Goal: Information Seeking & Learning: Learn about a topic

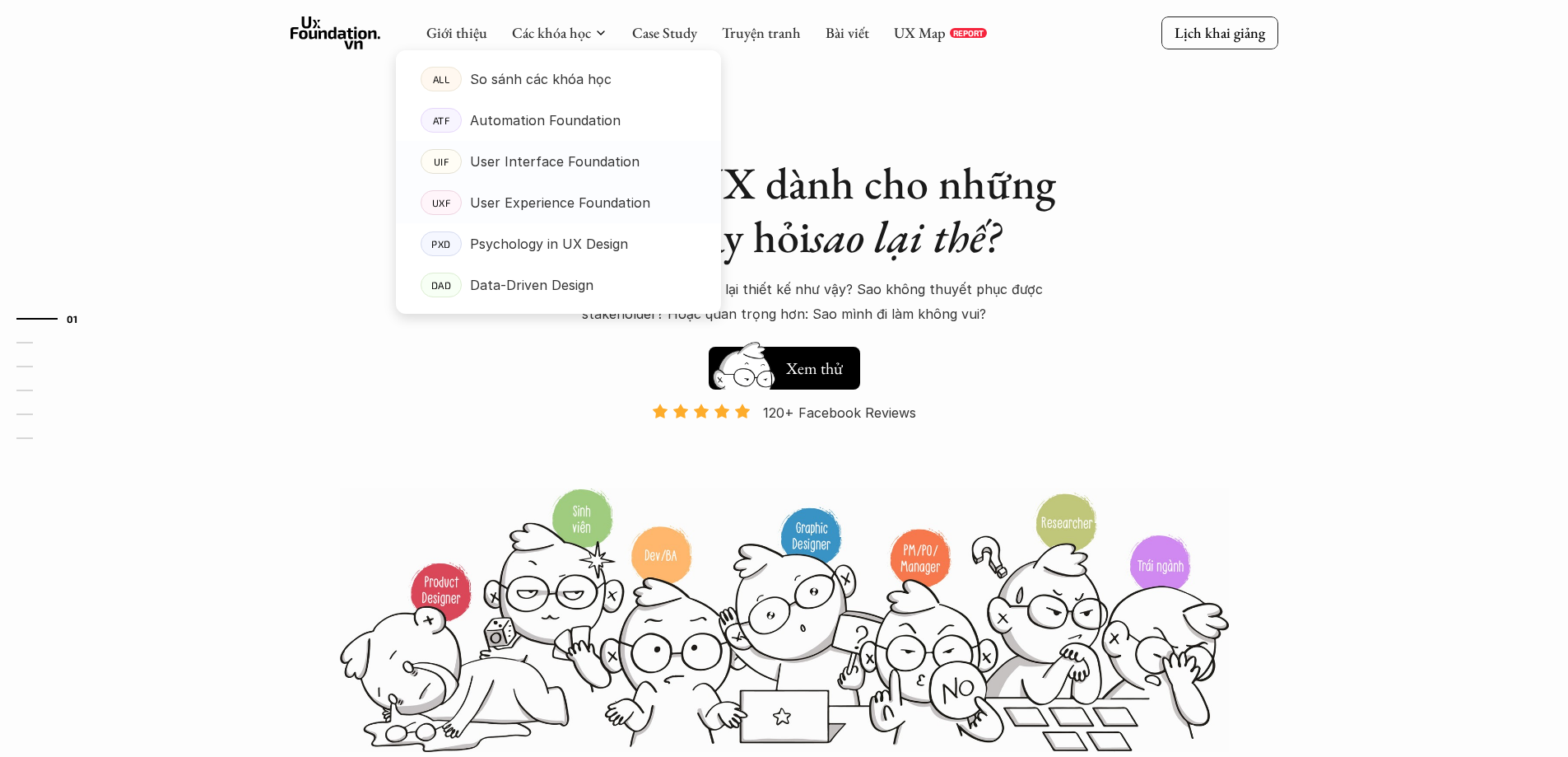
click at [500, 205] on p "User Experience Foundation" at bounding box center [561, 203] width 180 height 25
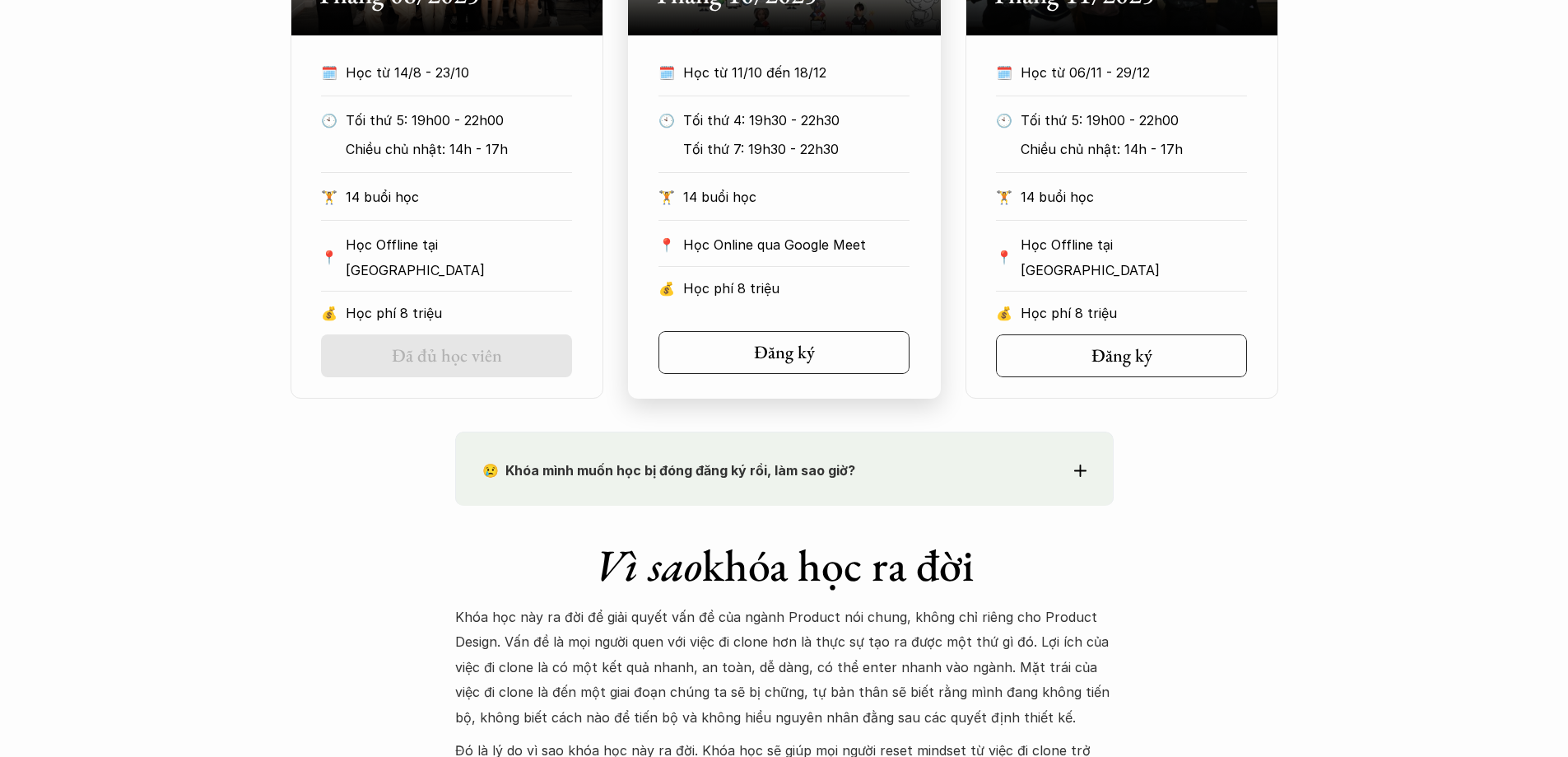
scroll to position [1400, 0]
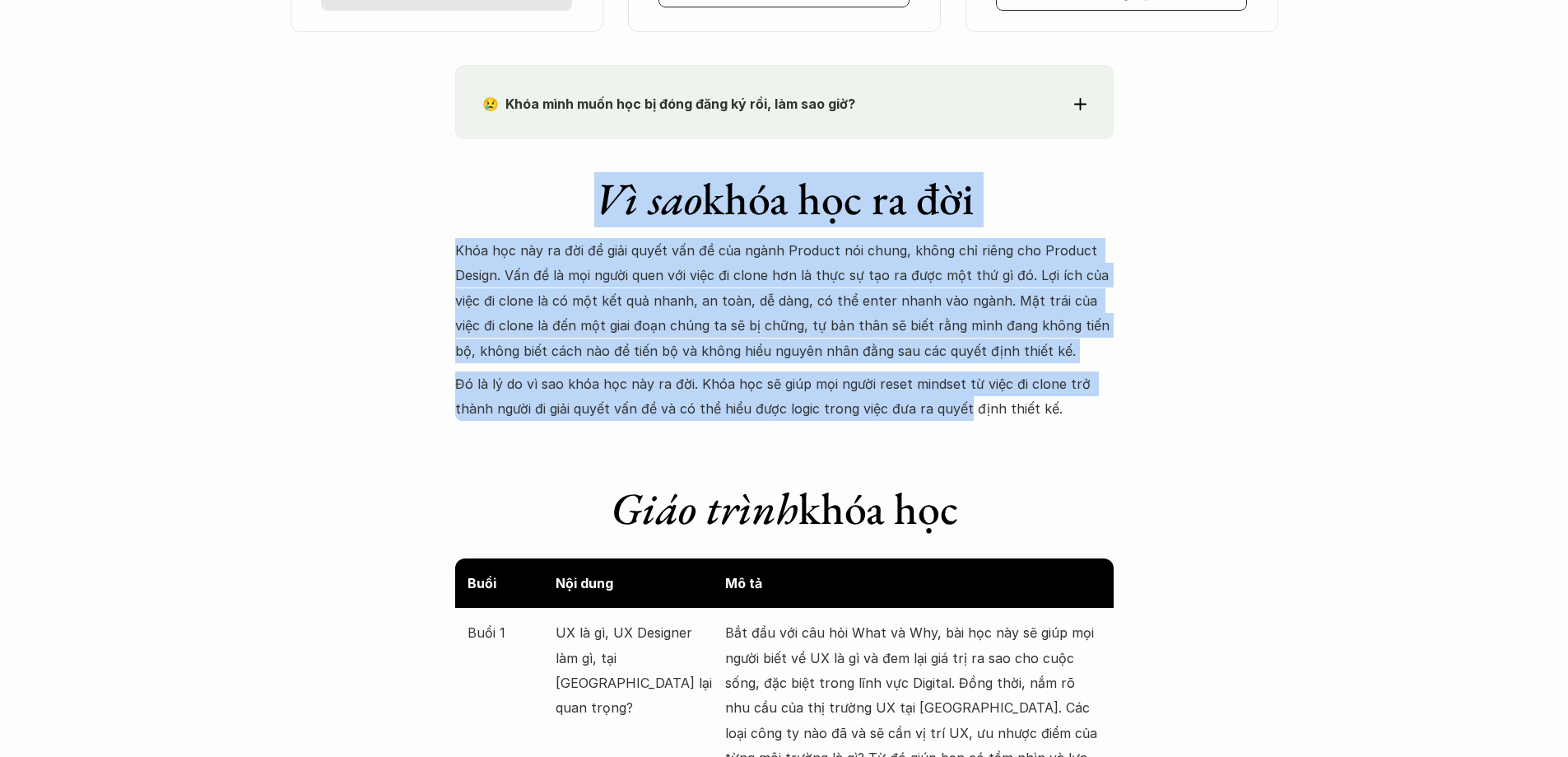
drag, startPoint x: 475, startPoint y: 231, endPoint x: 944, endPoint y: 403, distance: 499.5
click at [925, 403] on div "Vì sao khóa học ra đời Khóa học này ra đời để giải quyết vấn đề của ngành Produ…" at bounding box center [784, 281] width 658 height 282
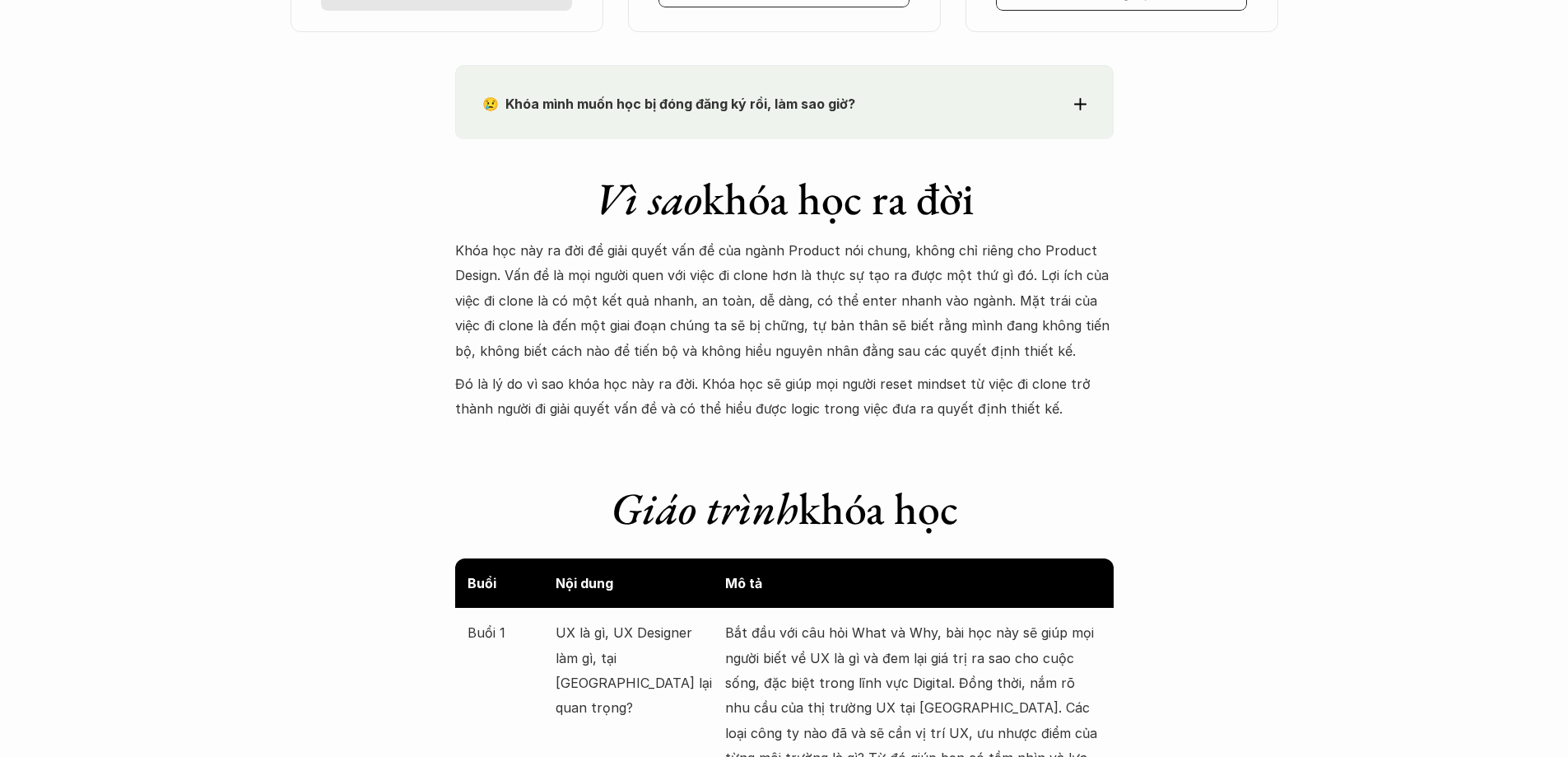
click at [1012, 399] on p "Đó là lý do vì sao khóa học này ra đời. Khóa học sẽ giúp mọi người reset mindse…" at bounding box center [784, 396] width 658 height 50
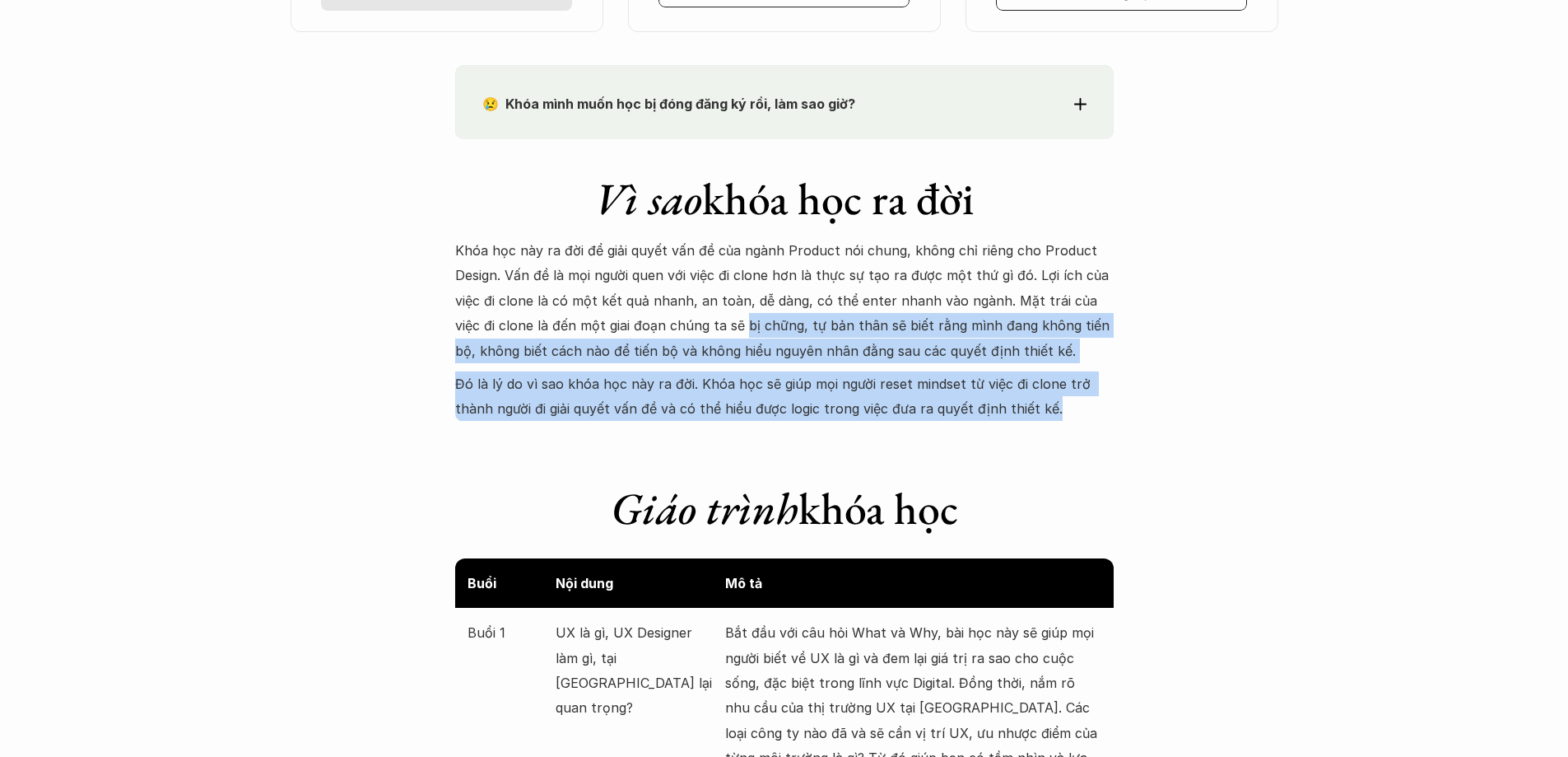
drag, startPoint x: 1090, startPoint y: 413, endPoint x: 713, endPoint y: 304, distance: 392.4
click at [700, 306] on div "Khóa học này ra đời để giải quyết vấn đề của ngành Product nói chung, không chỉ…" at bounding box center [784, 330] width 658 height 184
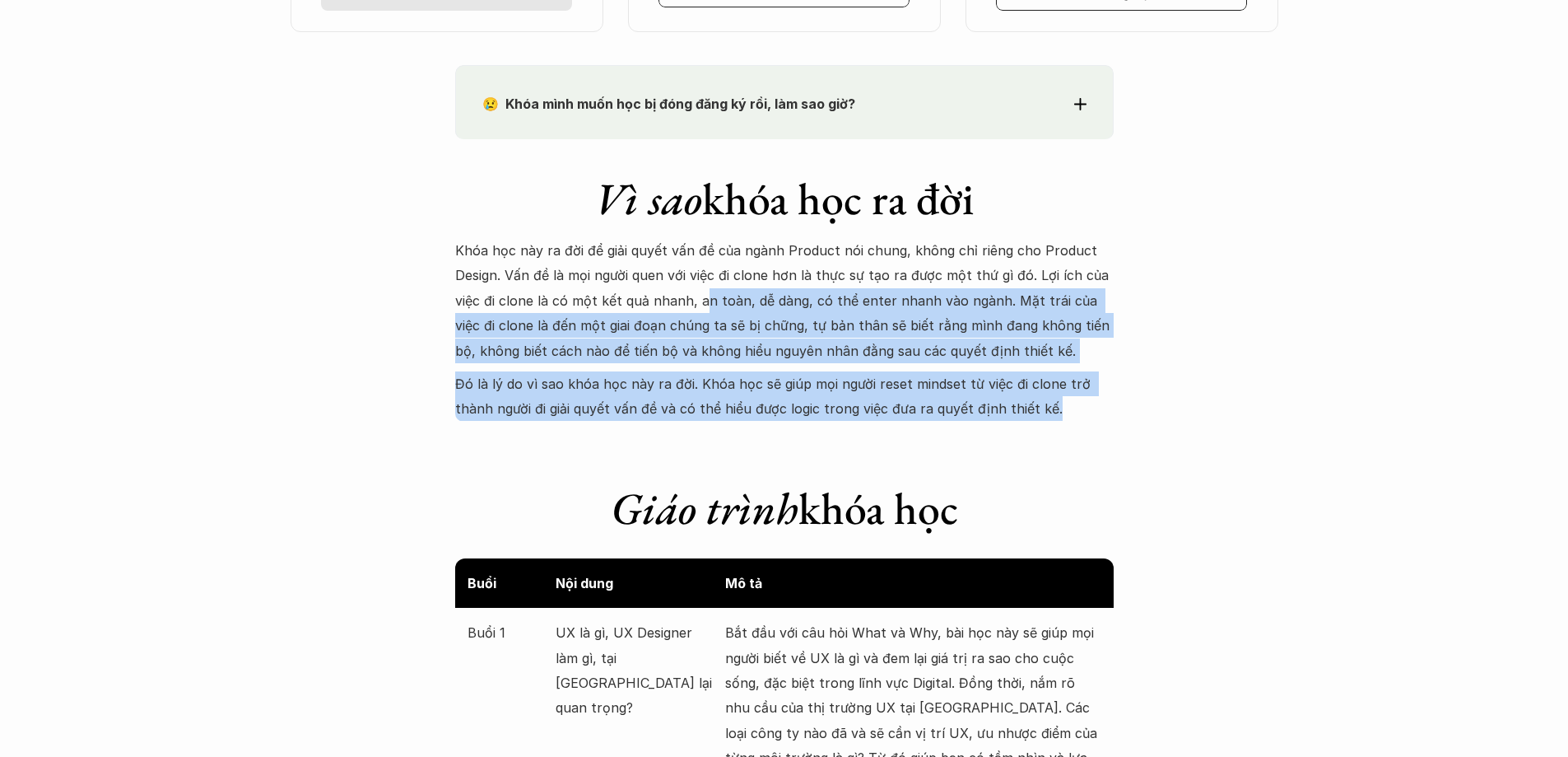
click at [747, 320] on p "Khóa học này ra đời để giải quyết vấn đề của ngành Product nói chung, không chỉ…" at bounding box center [784, 301] width 658 height 125
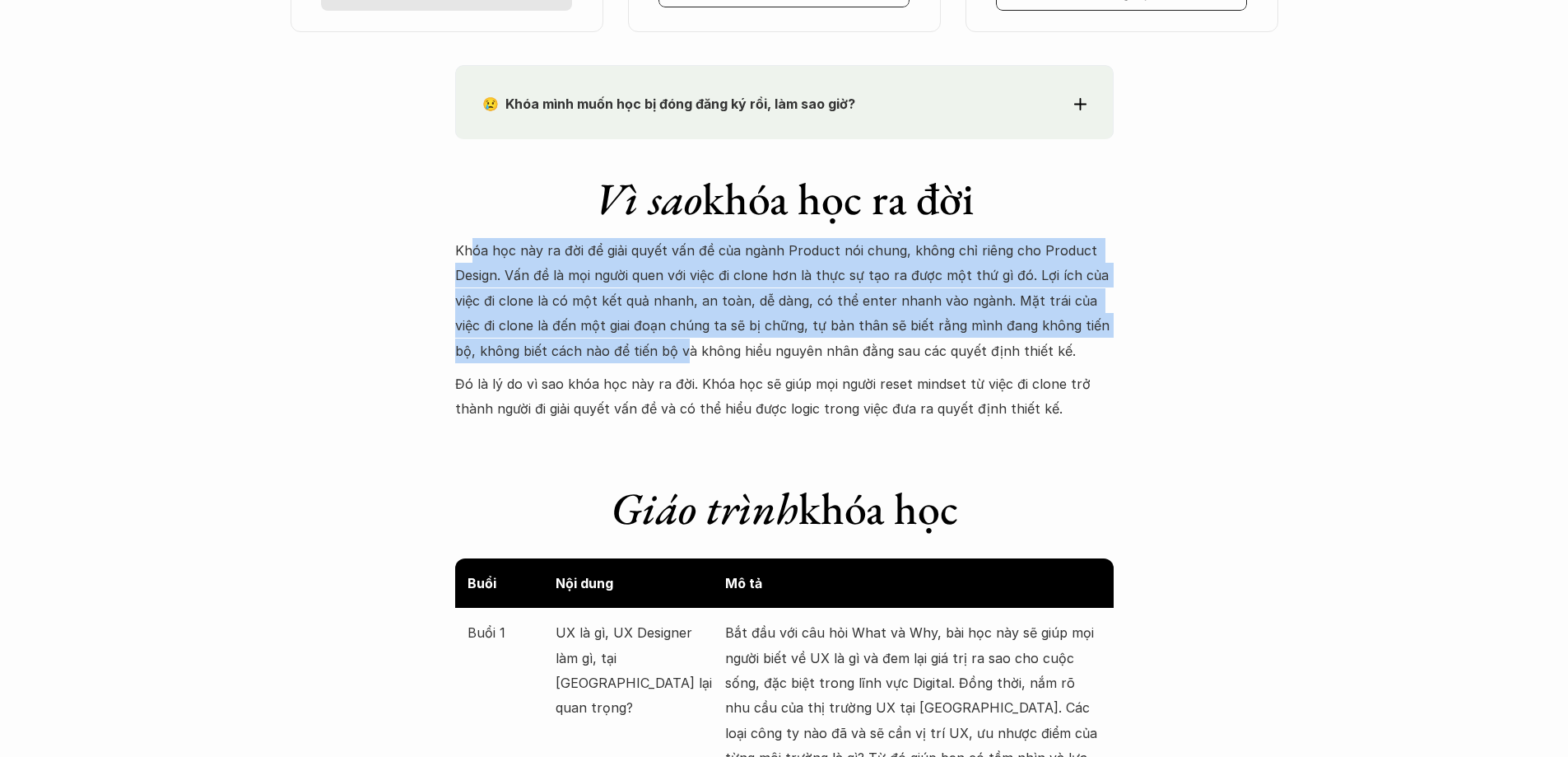
drag, startPoint x: 492, startPoint y: 265, endPoint x: 734, endPoint y: 368, distance: 263.0
click at [717, 363] on p "Khóa học này ra đời để giải quyết vấn đề của ngành Product nói chung, không chỉ…" at bounding box center [784, 301] width 658 height 125
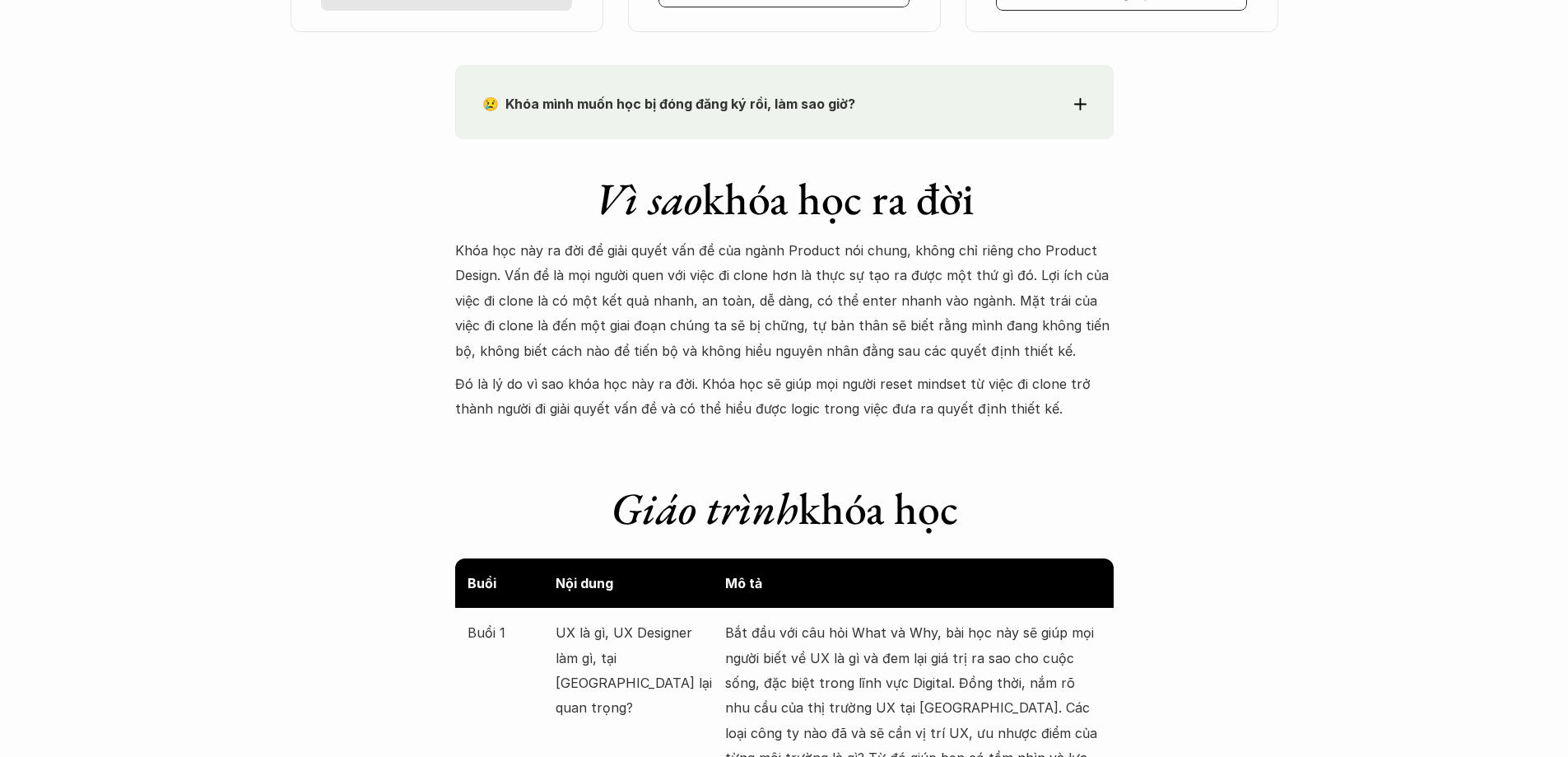
click at [794, 378] on p "Đó là lý do vì sao khóa học này ra đời. Khóa học sẽ giúp mọi người reset mindse…" at bounding box center [784, 396] width 658 height 50
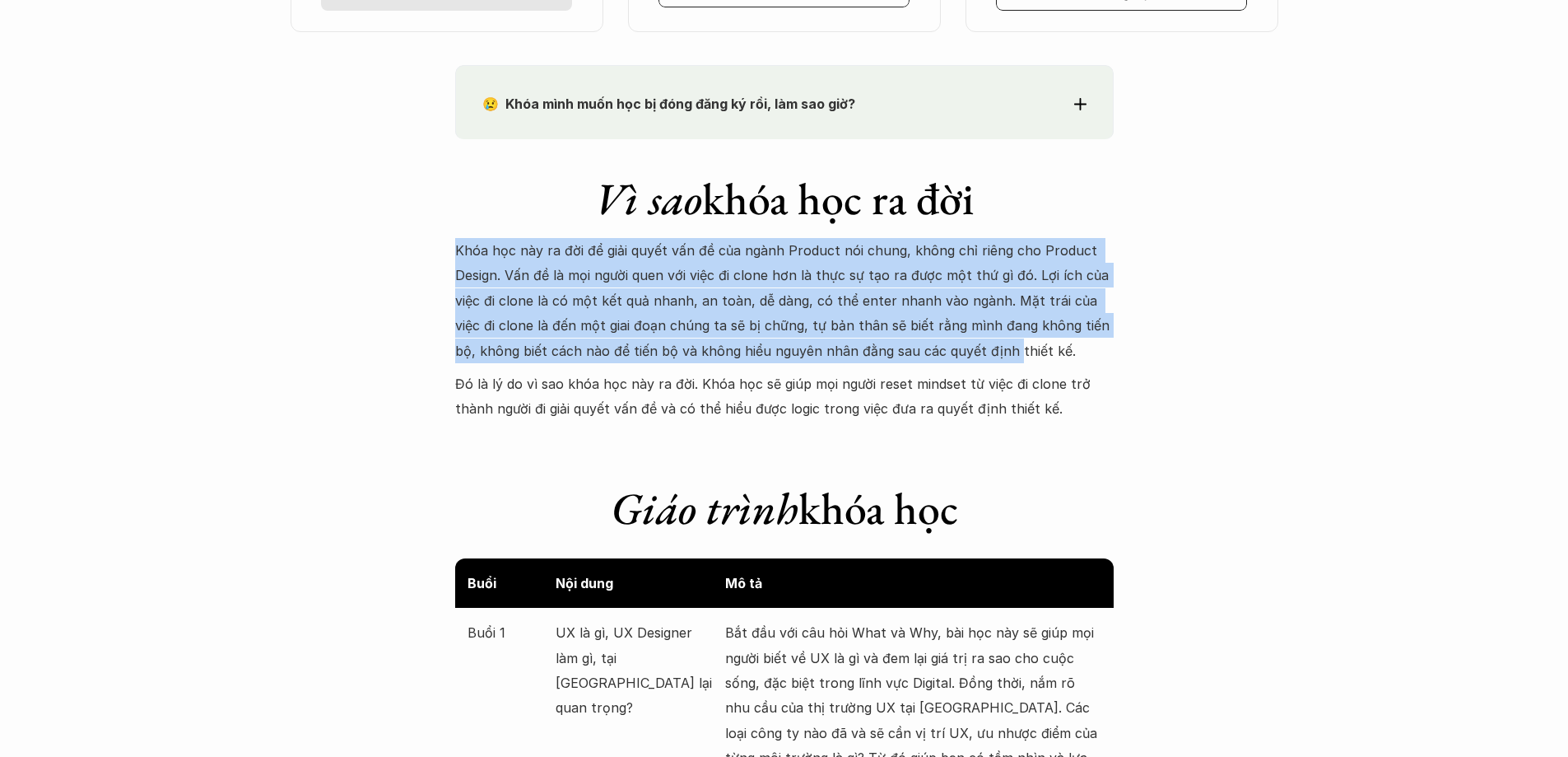
drag, startPoint x: 432, startPoint y: 245, endPoint x: 1031, endPoint y: 353, distance: 608.7
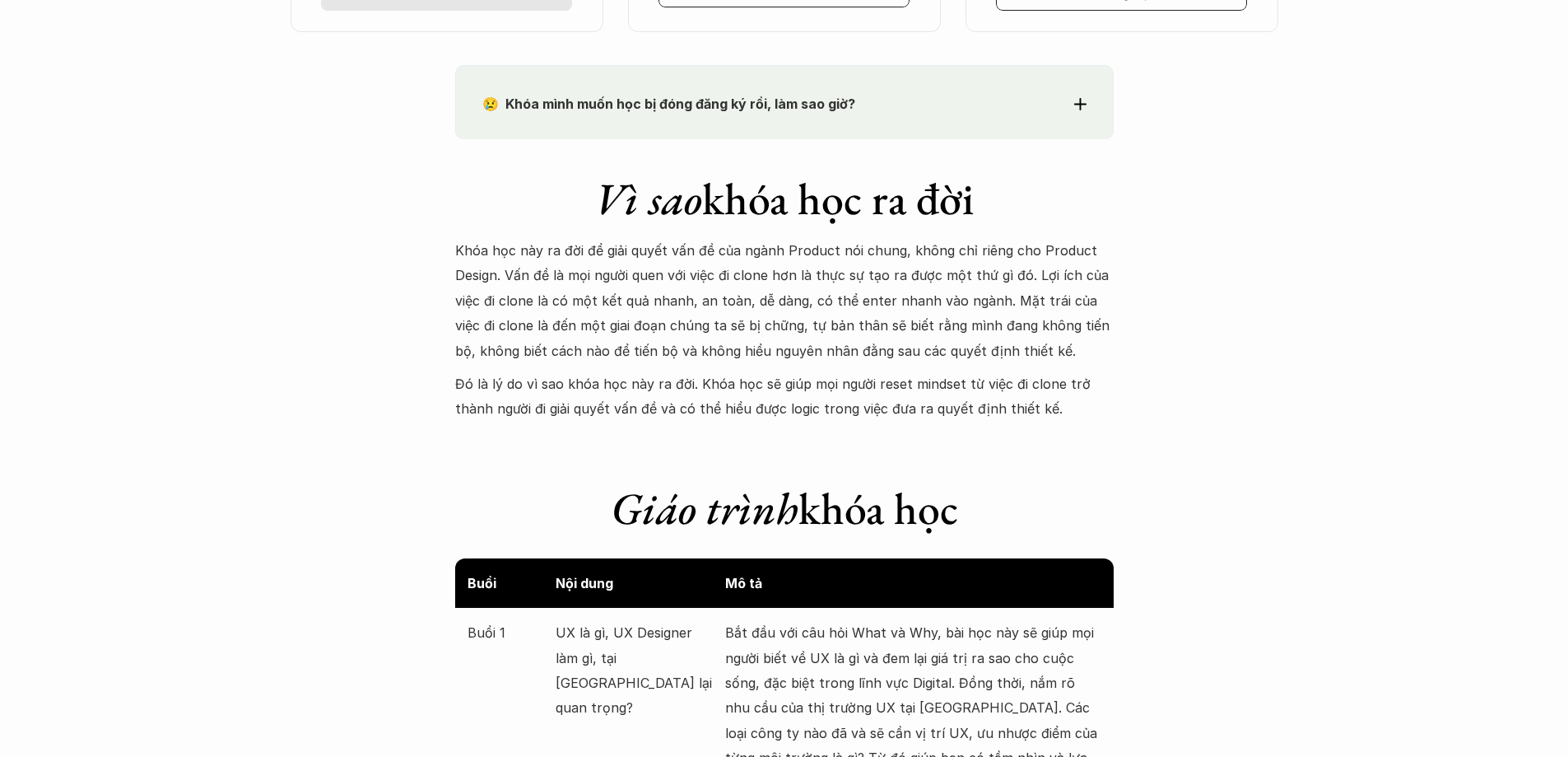
click at [1032, 354] on p "Khóa học này ra đời để giải quyết vấn đề của ngành Product nói chung, không chỉ…" at bounding box center [784, 301] width 658 height 125
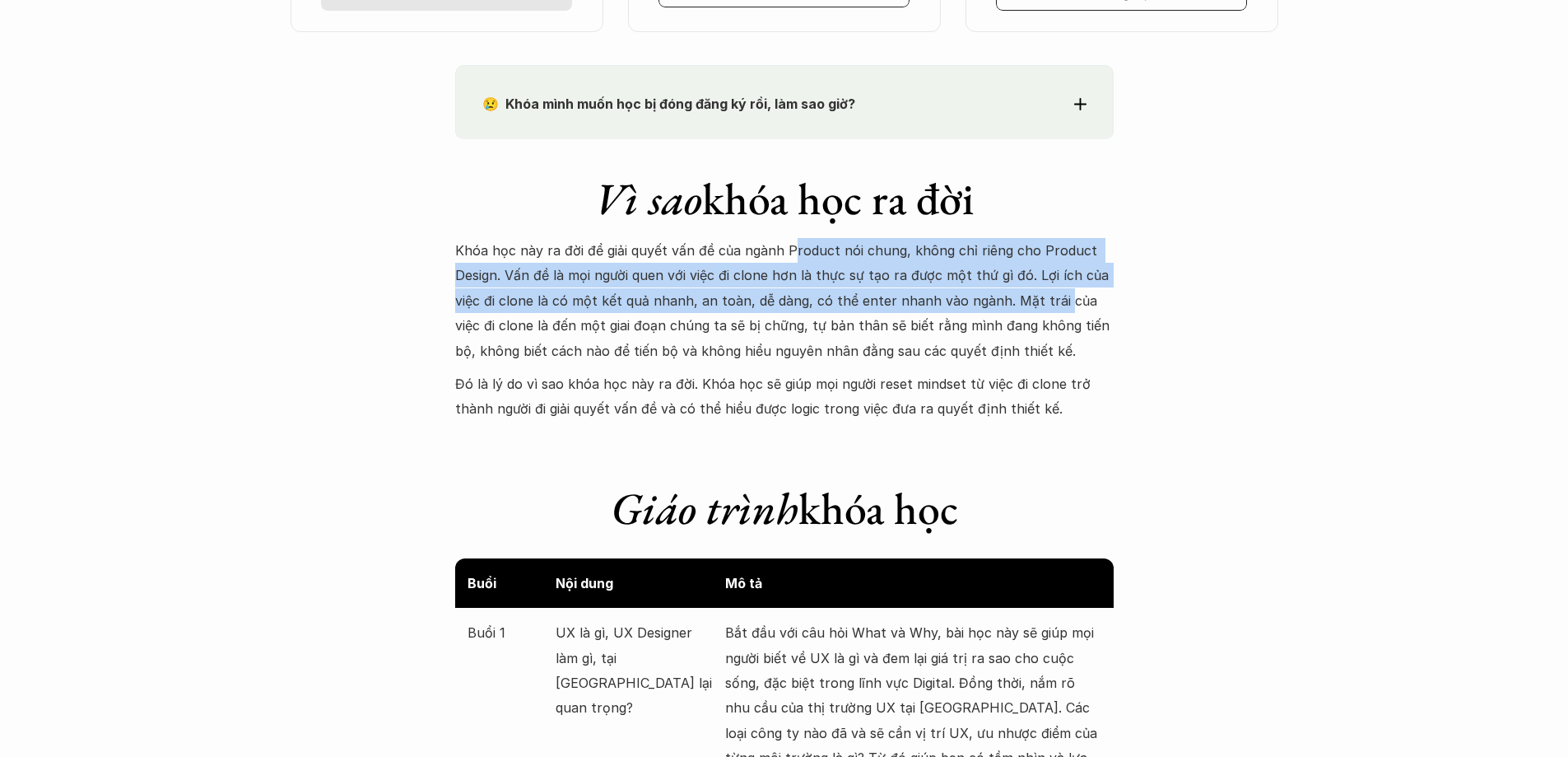
drag, startPoint x: 789, startPoint y: 258, endPoint x: 1073, endPoint y: 325, distance: 291.8
click at [1072, 322] on p "Khóa học này ra đời để giải quyết vấn đề của ngành Product nói chung, không chỉ…" at bounding box center [784, 301] width 658 height 125
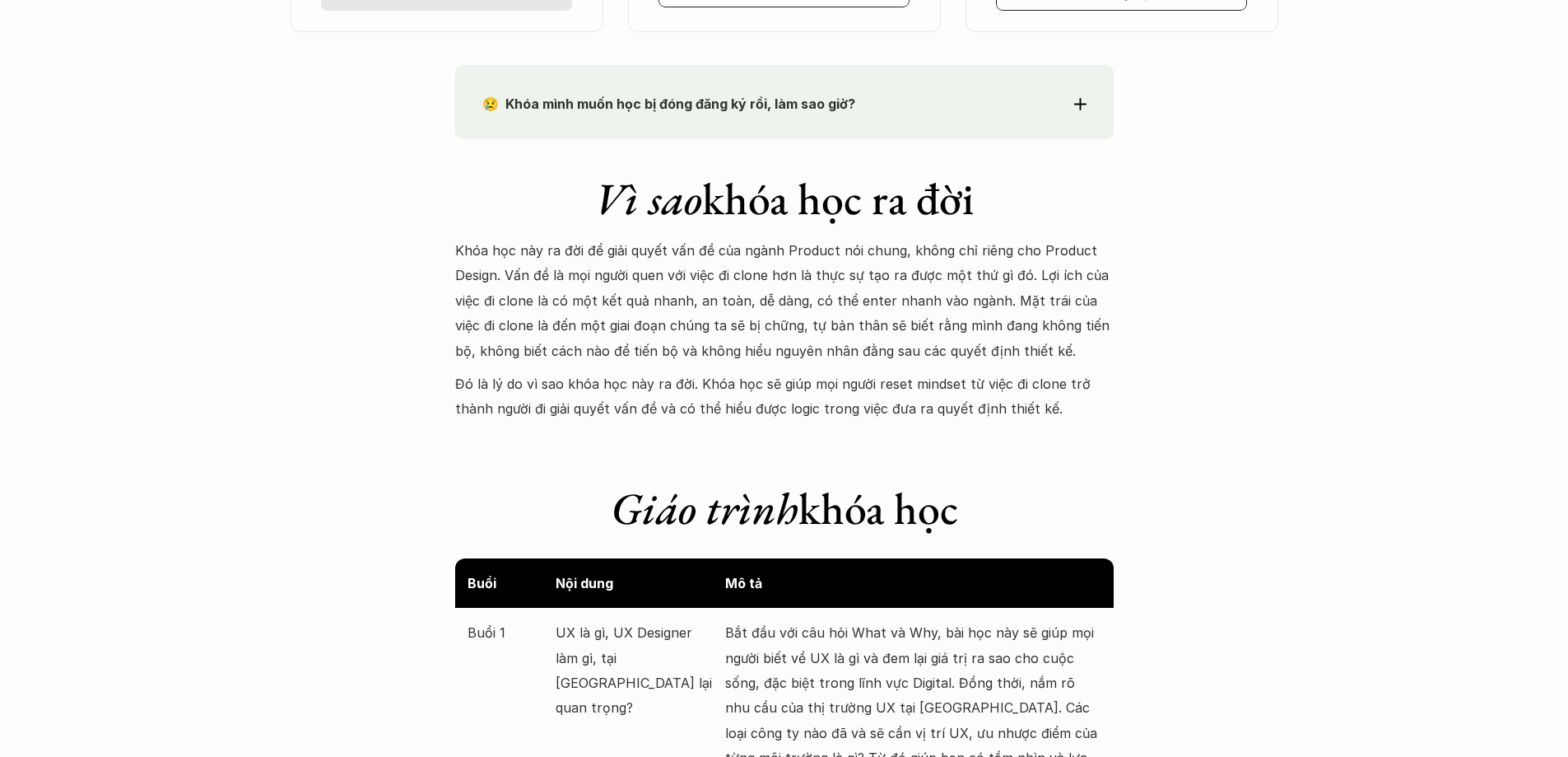
click at [1075, 343] on p "Khóa học này ra đời để giải quyết vấn đề của ngành Product nói chung, không chỉ…" at bounding box center [784, 301] width 658 height 125
click at [480, 284] on p "Khóa học này ra đời để giải quyết vấn đề của ngành Product nói chung, không chỉ…" at bounding box center [784, 301] width 658 height 125
click at [494, 273] on p "Khóa học này ra đời để giải quyết vấn đề của ngành Product nói chung, không chỉ…" at bounding box center [784, 301] width 658 height 125
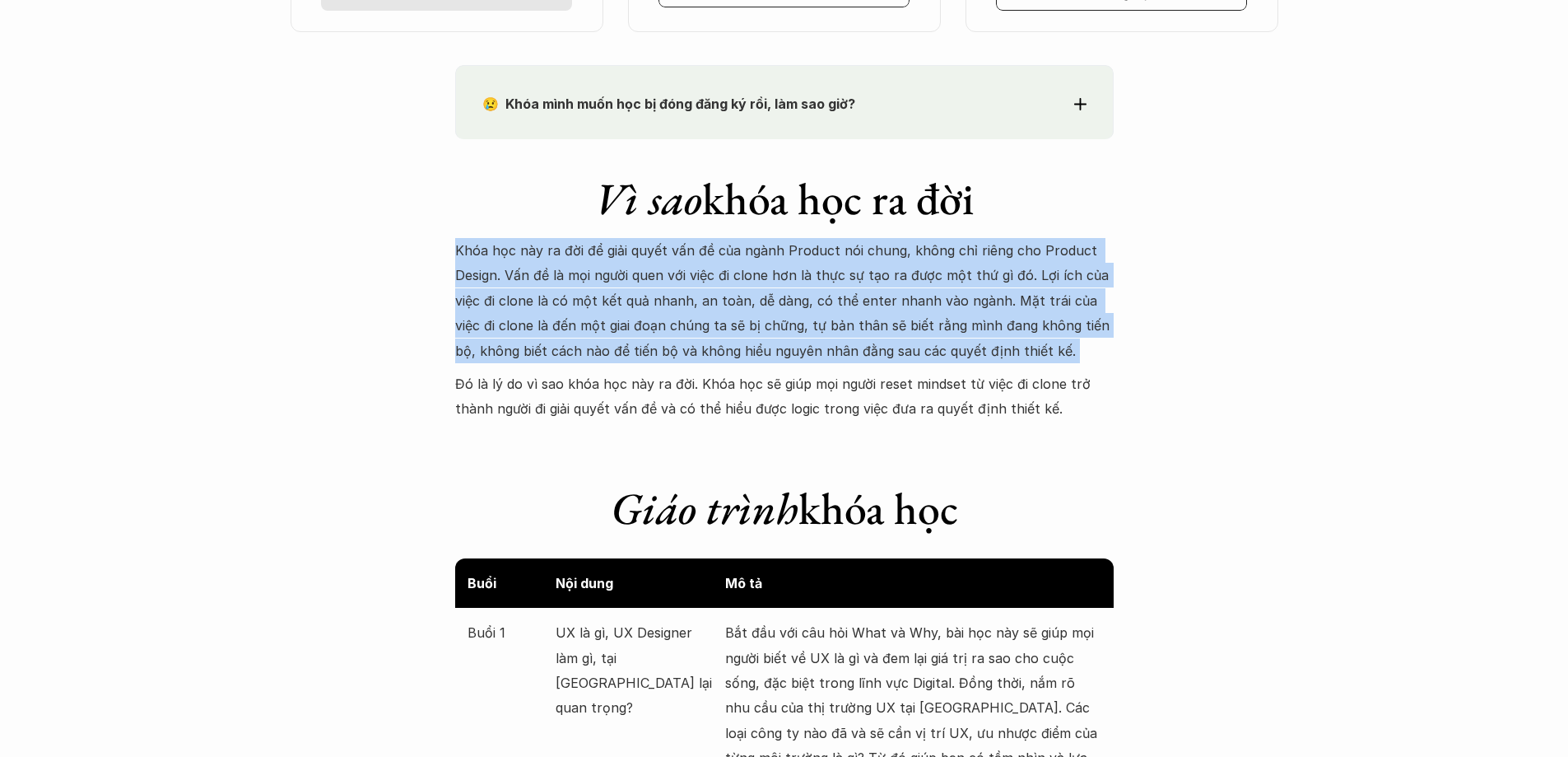
click at [494, 273] on p "Khóa học này ra đời để giải quyết vấn đề của ngành Product nói chung, không chỉ…" at bounding box center [784, 301] width 658 height 125
click at [550, 283] on p "Khóa học này ra đời để giải quyết vấn đề của ngành Product nói chung, không chỉ…" at bounding box center [784, 301] width 658 height 125
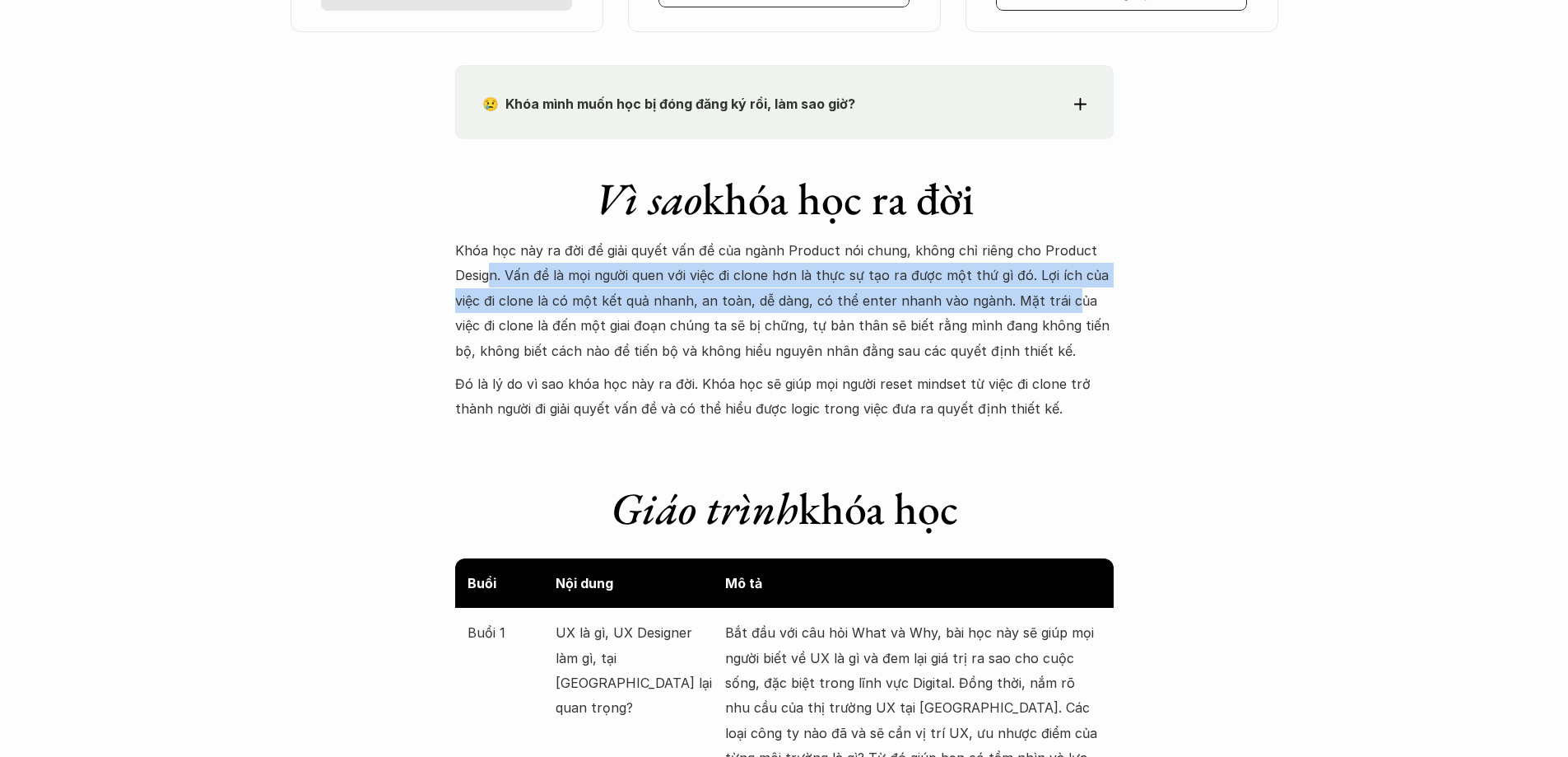
drag, startPoint x: 495, startPoint y: 275, endPoint x: 1048, endPoint y: 333, distance: 556.0
click at [1056, 304] on p "Khóa học này ra đời để giải quyết vấn đề của ngành Product nói chung, không chỉ…" at bounding box center [784, 301] width 658 height 125
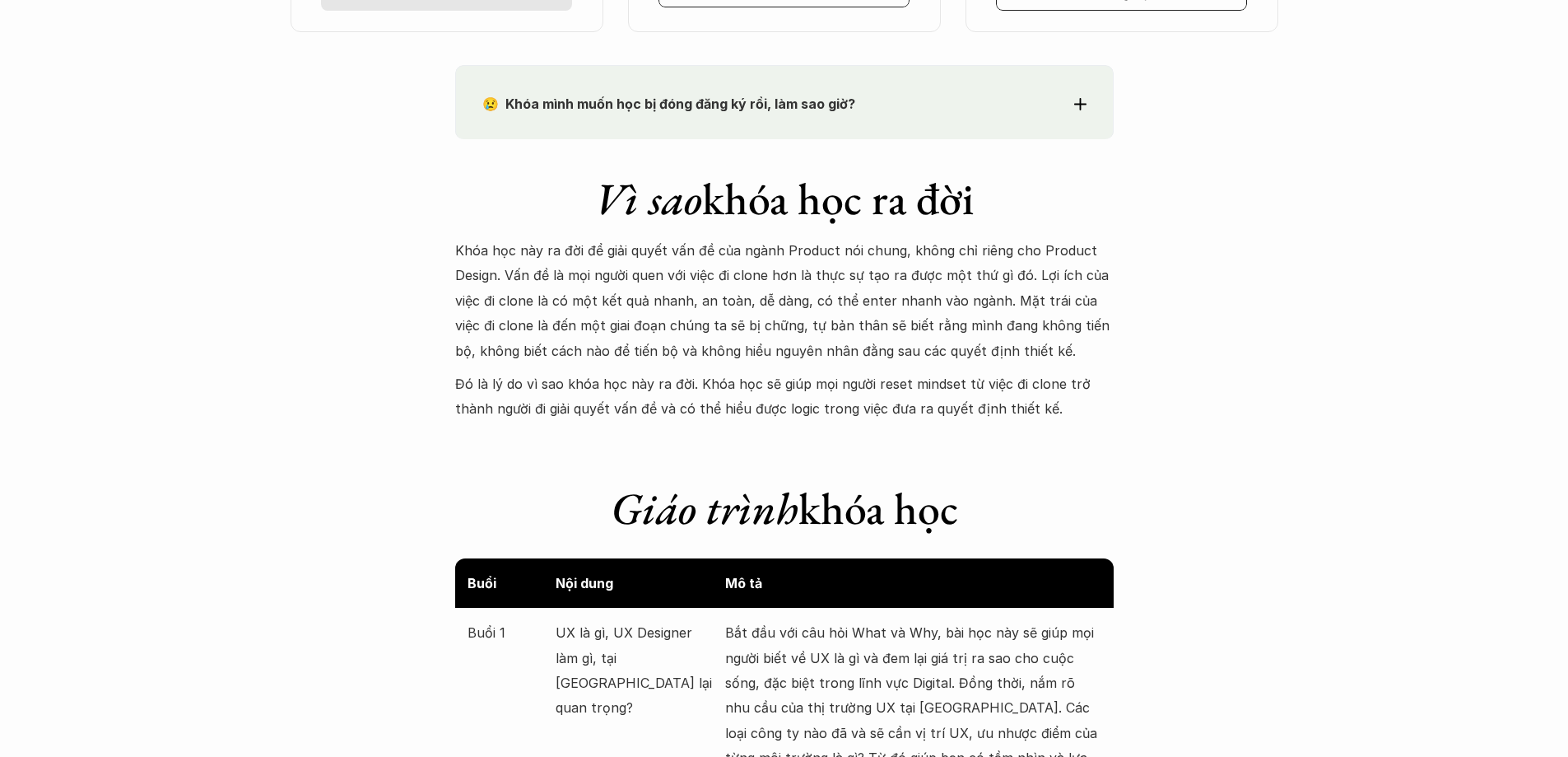
click at [1048, 334] on p "Khóa học này ra đời để giải quyết vấn đề của ngành Product nói chung, không chỉ…" at bounding box center [784, 301] width 658 height 125
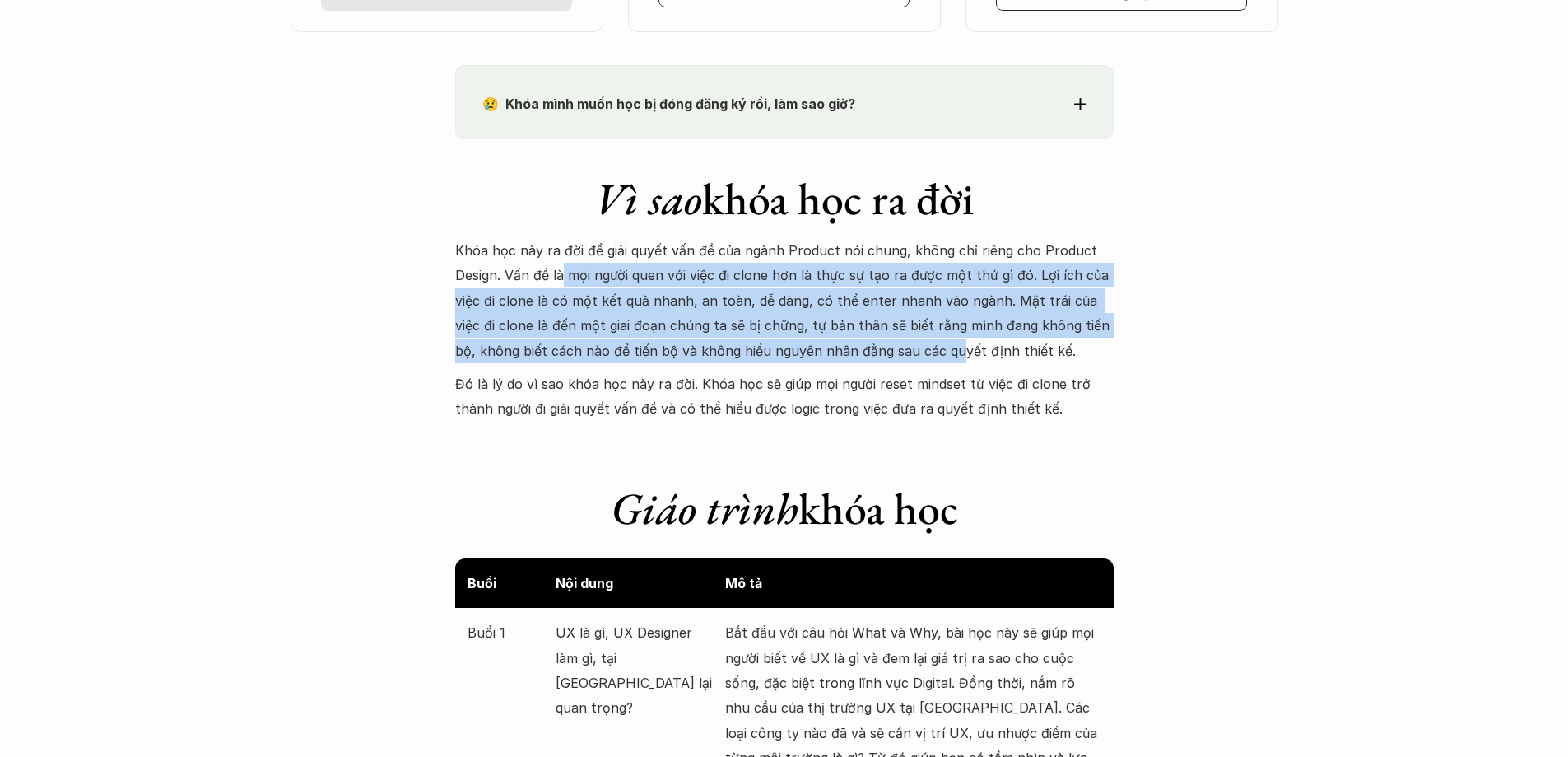
drag, startPoint x: 561, startPoint y: 279, endPoint x: 928, endPoint y: 343, distance: 372.5
click at [928, 343] on p "Khóa học này ra đời để giải quyết vấn đề của ngành Product nói chung, không chỉ…" at bounding box center [784, 301] width 658 height 125
click at [929, 345] on p "Khóa học này ra đời để giải quyết vấn đề của ngành Product nói chung, không chỉ…" at bounding box center [784, 301] width 658 height 125
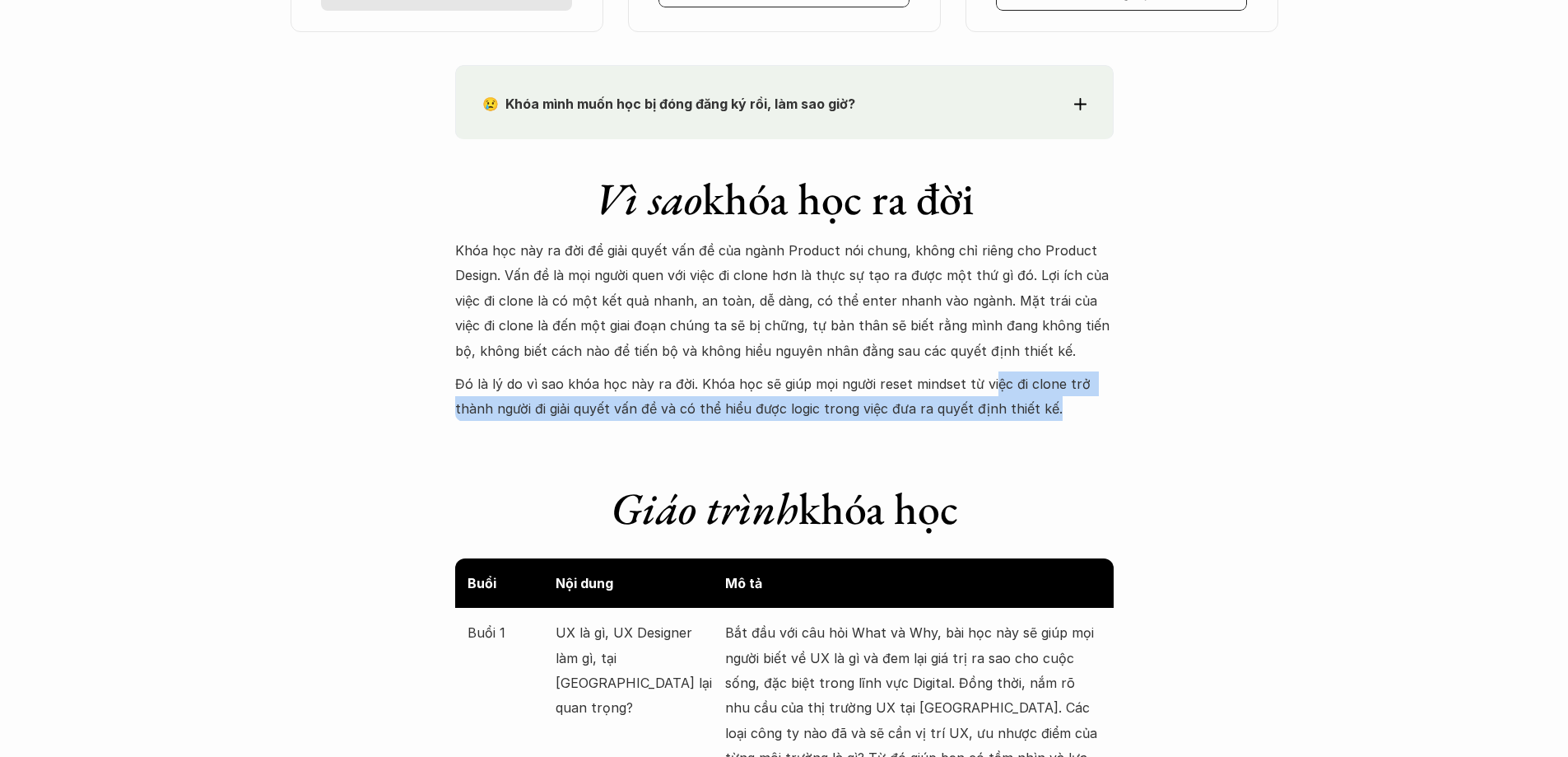
drag, startPoint x: 1025, startPoint y: 419, endPoint x: 985, endPoint y: 370, distance: 63.3
click at [985, 370] on div "Khóa học này ra đời để giải quyết vấn đề của ngành Product nói chung, không chỉ…" at bounding box center [784, 330] width 658 height 184
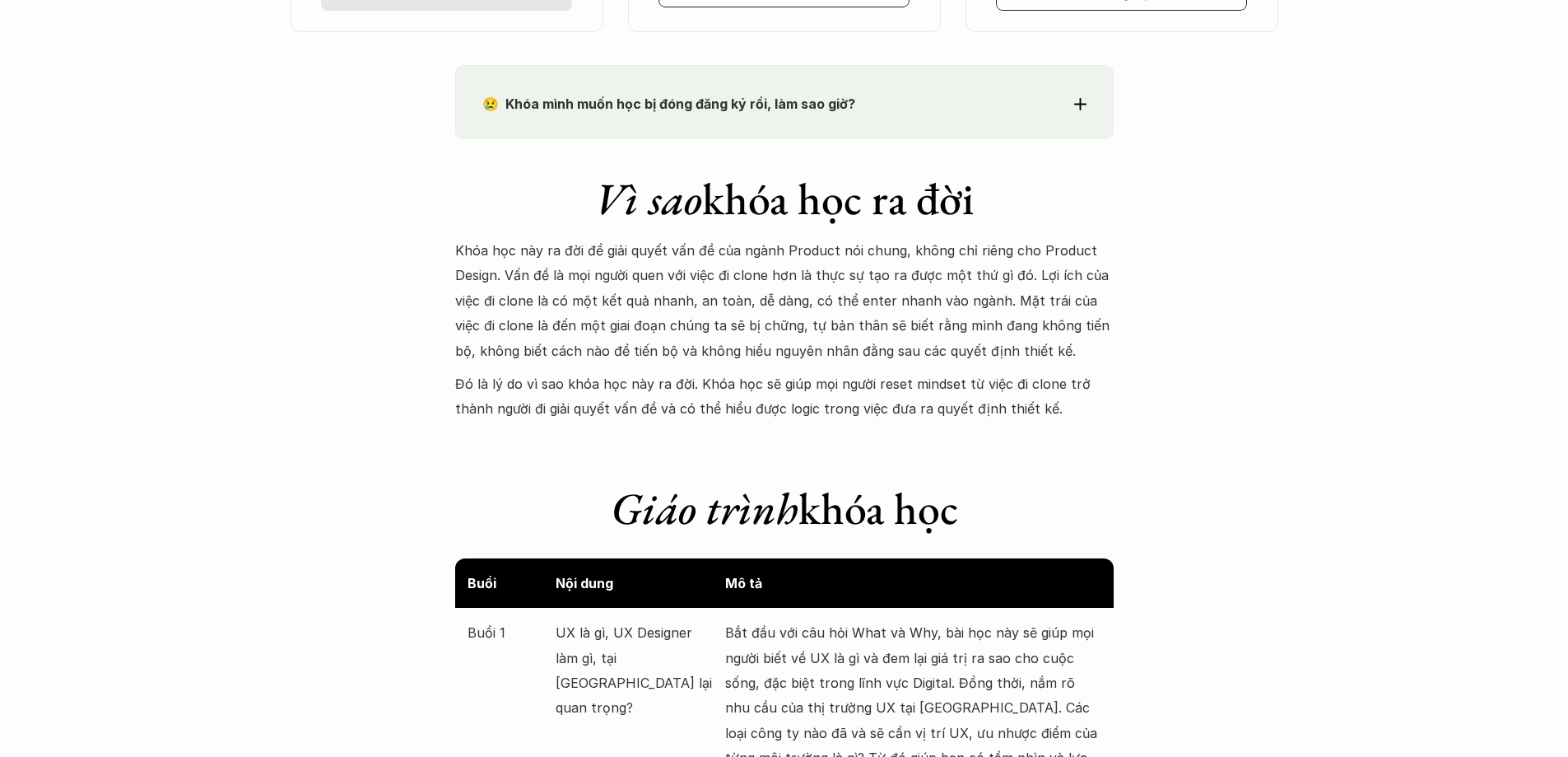
click at [921, 358] on p "Khóa học này ra đời để giải quyết vấn đề của ngành Product nói chung, không chỉ…" at bounding box center [784, 301] width 658 height 125
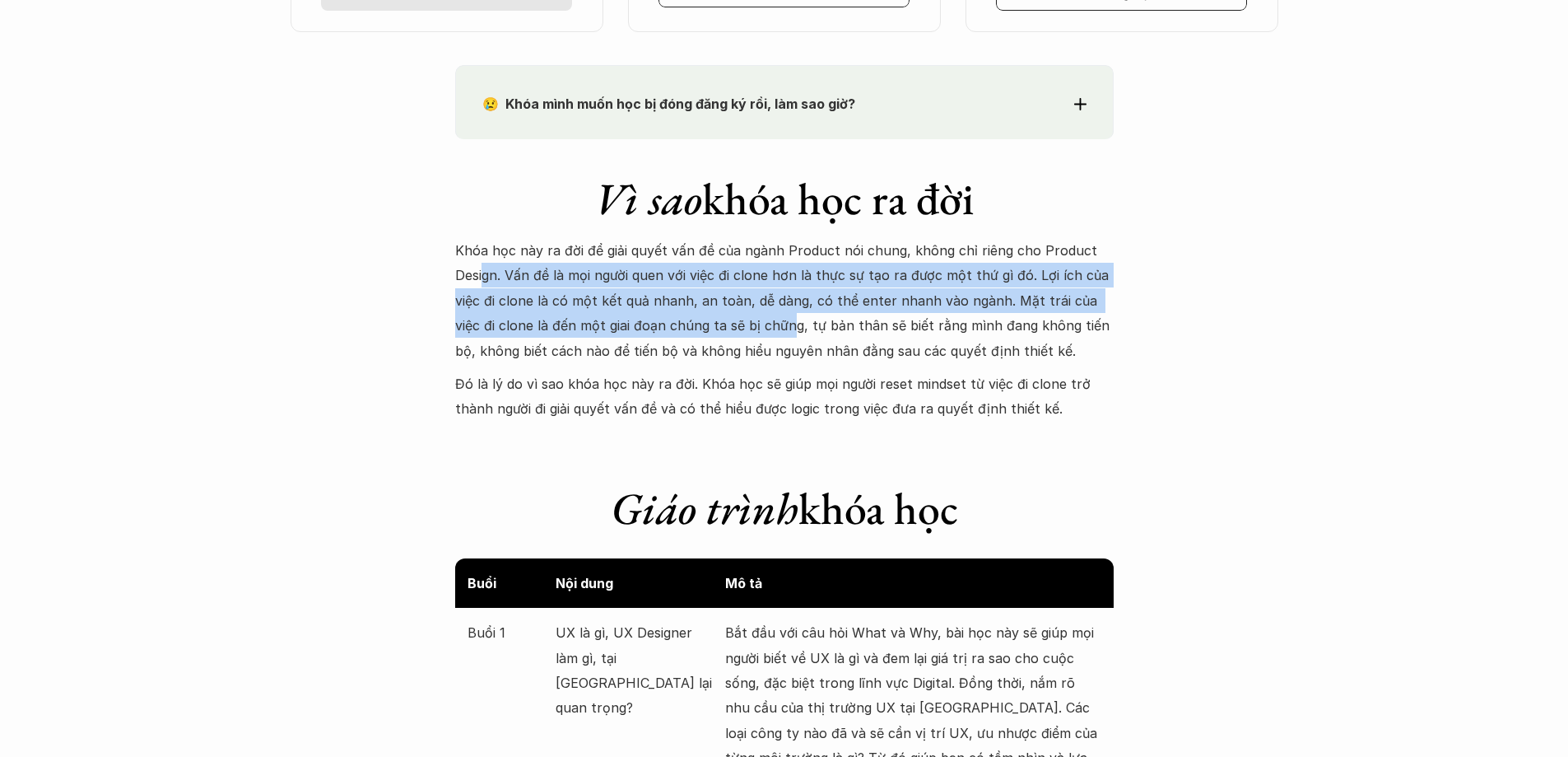
drag, startPoint x: 483, startPoint y: 283, endPoint x: 767, endPoint y: 329, distance: 287.7
click at [757, 327] on p "Khóa học này ra đời để giải quyết vấn đề của ngành Product nói chung, không chỉ…" at bounding box center [784, 301] width 658 height 125
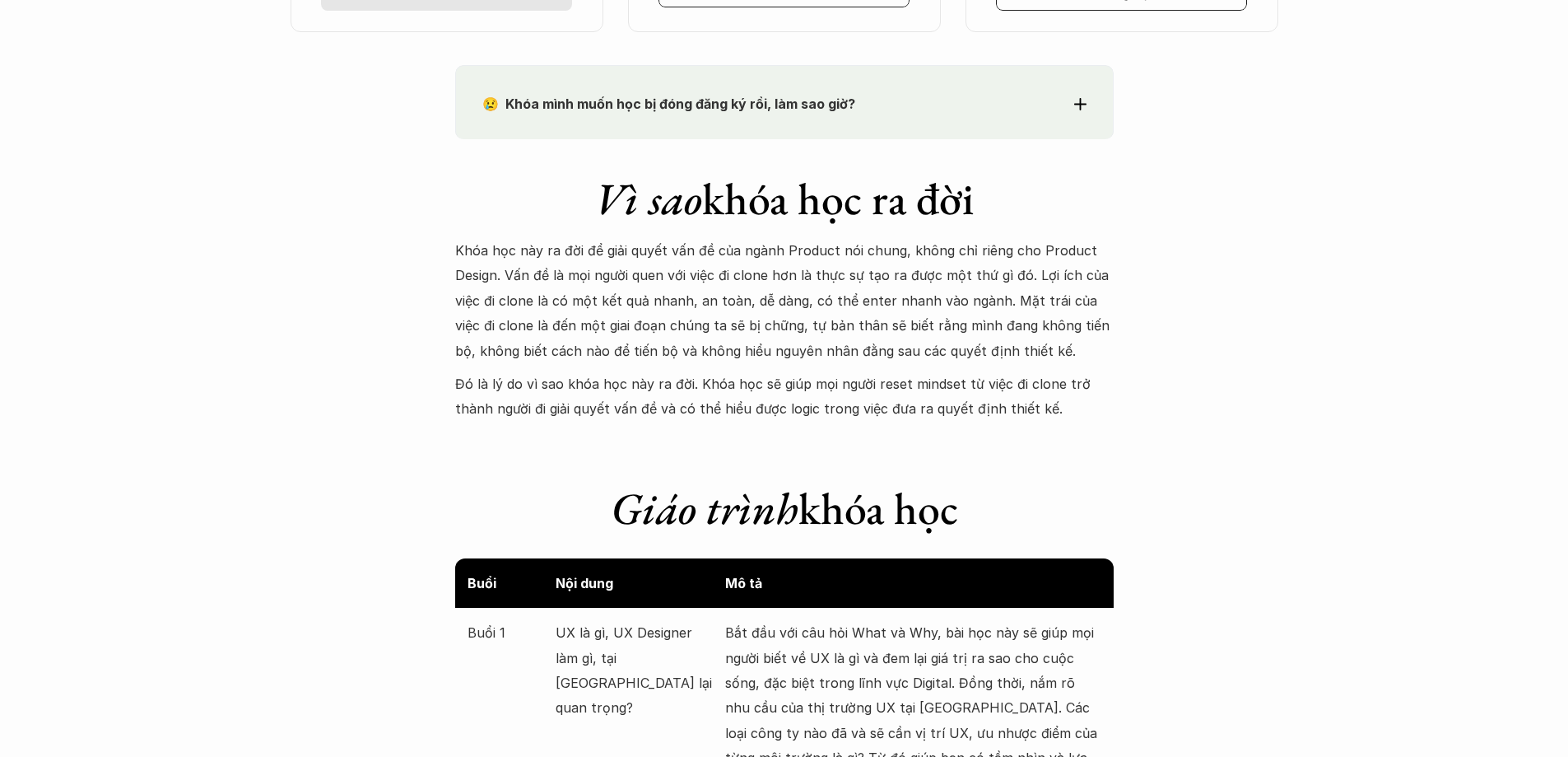
click at [771, 331] on p "Khóa học này ra đời để giải quyết vấn đề của ngành Product nói chung, không chỉ…" at bounding box center [784, 301] width 658 height 125
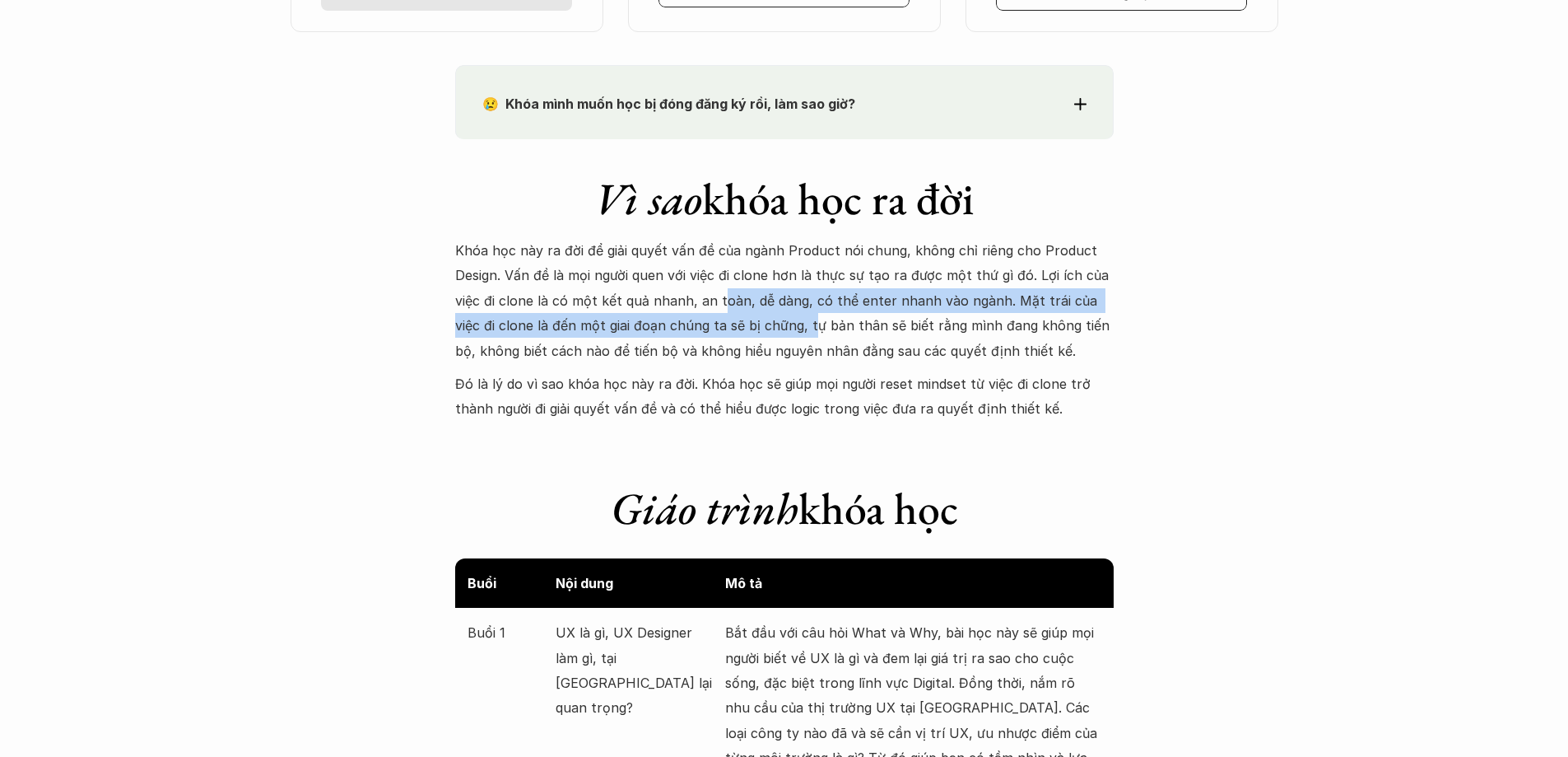
drag, startPoint x: 718, startPoint y: 306, endPoint x: 789, endPoint y: 337, distance: 77.5
click at [781, 323] on p "Khóa học này ra đời để giải quyết vấn đề của ngành Product nói chung, không chỉ…" at bounding box center [784, 301] width 658 height 125
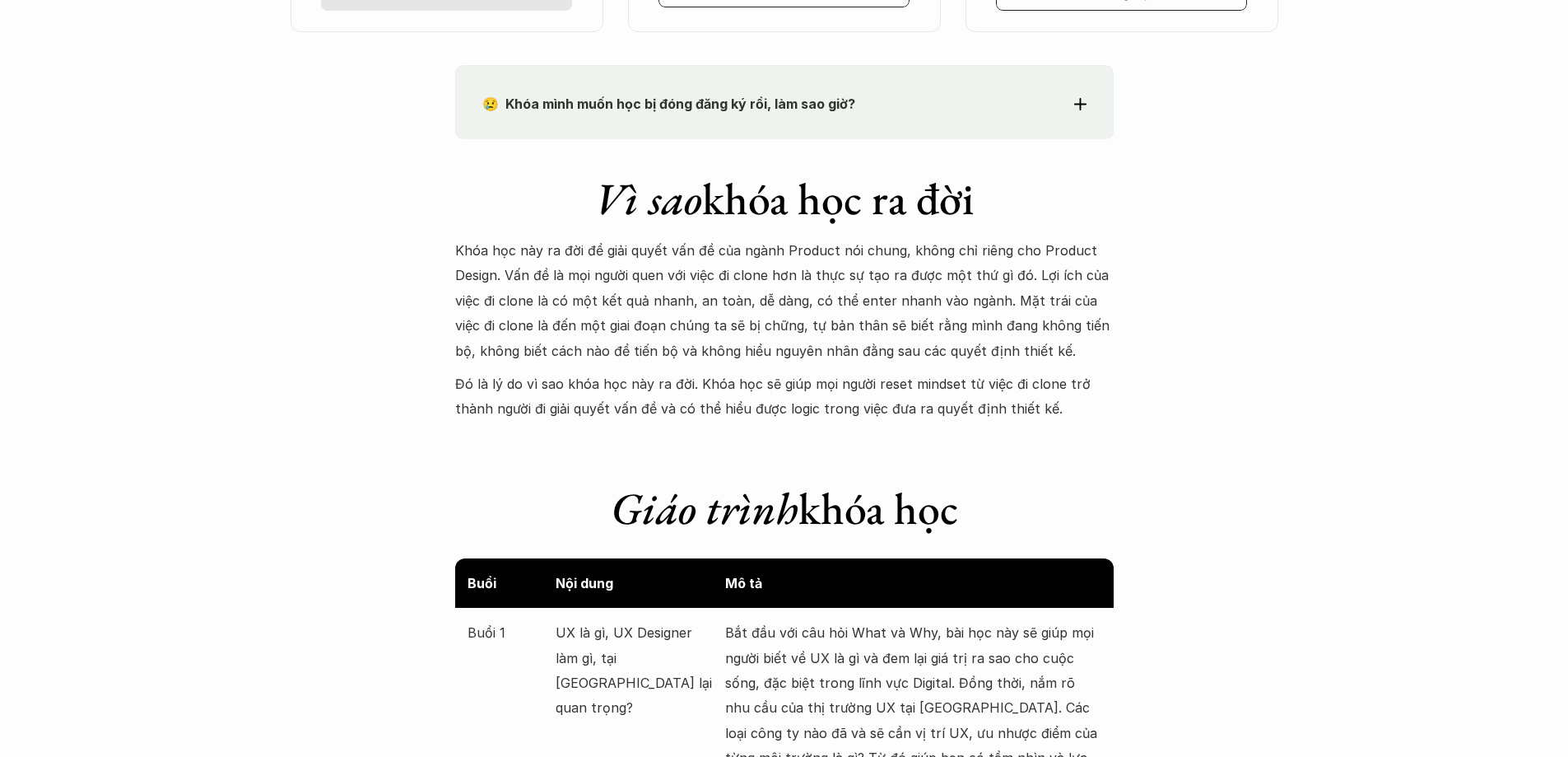
click at [791, 338] on p "Khóa học này ra đời để giải quyết vấn đề của ngành Product nói chung, không chỉ…" at bounding box center [784, 301] width 658 height 125
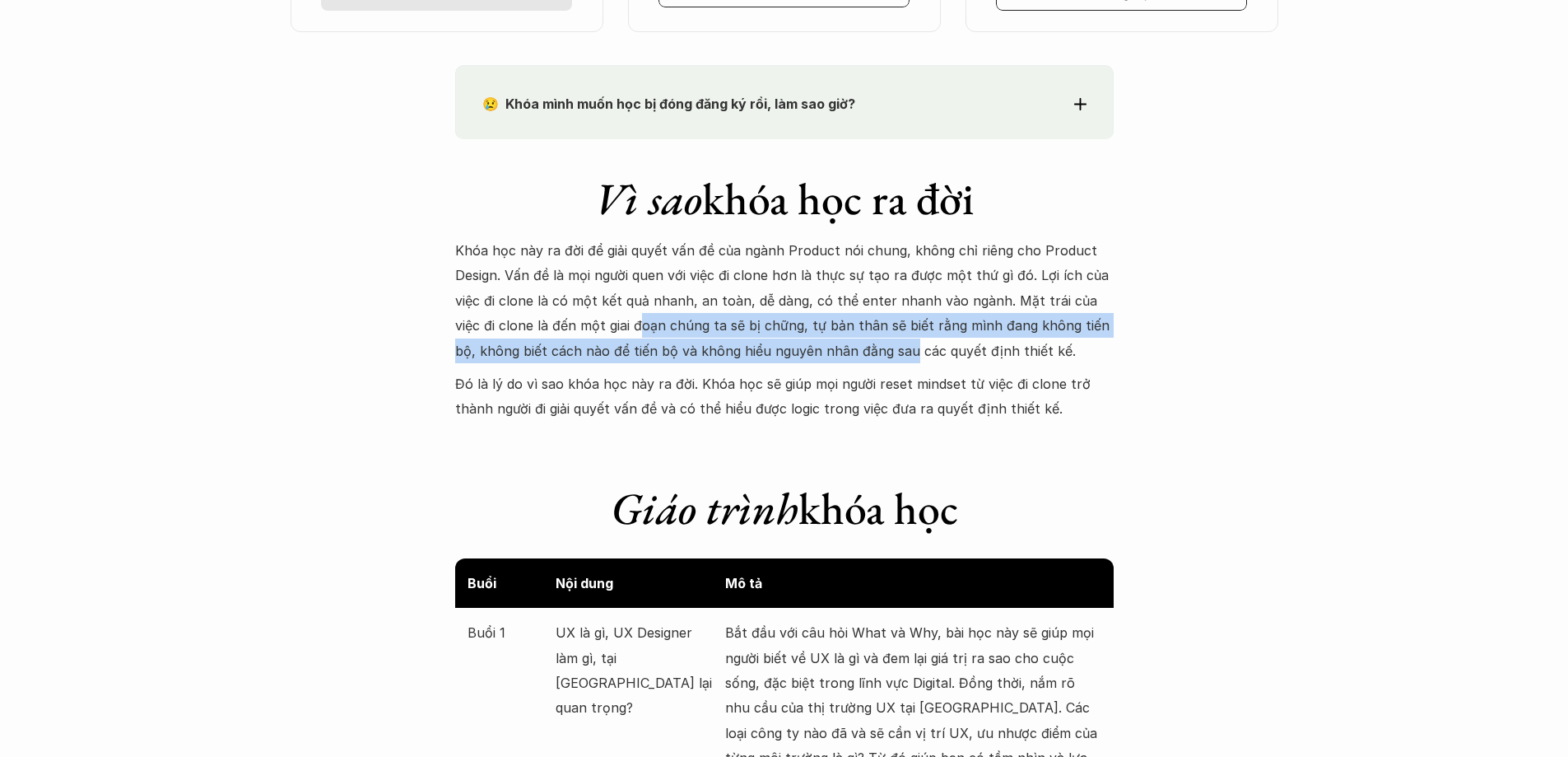
drag, startPoint x: 608, startPoint y: 313, endPoint x: 937, endPoint y: 363, distance: 332.8
click at [885, 350] on p "Khóa học này ra đời để giải quyết vấn đề của ngành Product nói chung, không chỉ…" at bounding box center [784, 301] width 658 height 125
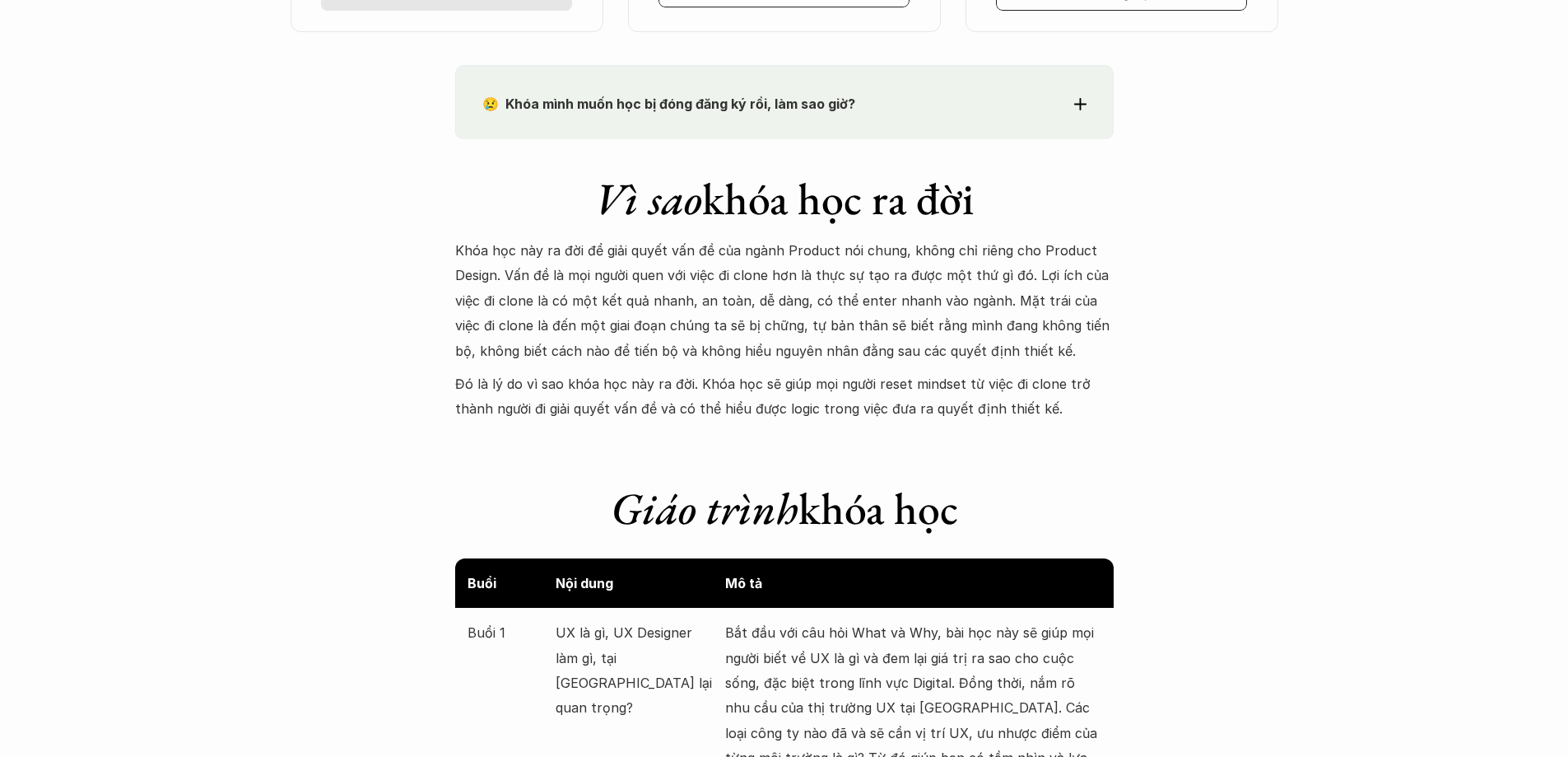
click at [941, 365] on div "Khóa học này ra đời để giải quyết vấn đề của ngành Product nói chung, không chỉ…" at bounding box center [784, 330] width 658 height 184
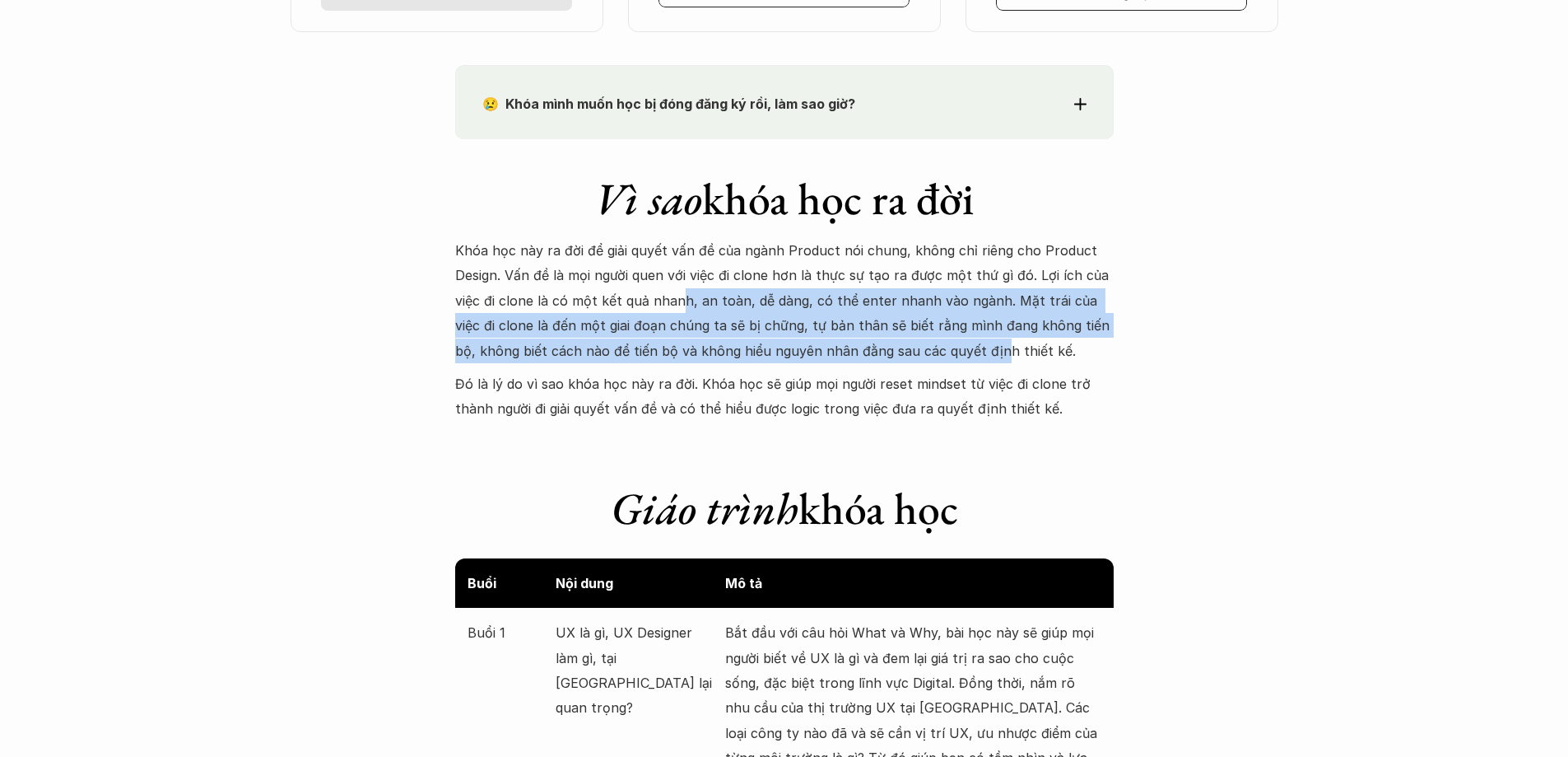
drag, startPoint x: 738, startPoint y: 321, endPoint x: 968, endPoint y: 346, distance: 231.4
click at [968, 346] on p "Khóa học này ra đời để giải quyết vấn đề của ngành Product nói chung, không chỉ…" at bounding box center [784, 301] width 658 height 125
click at [972, 357] on p "Khóa học này ra đời để giải quyết vấn đề của ngành Product nói chung, không chỉ…" at bounding box center [784, 301] width 658 height 125
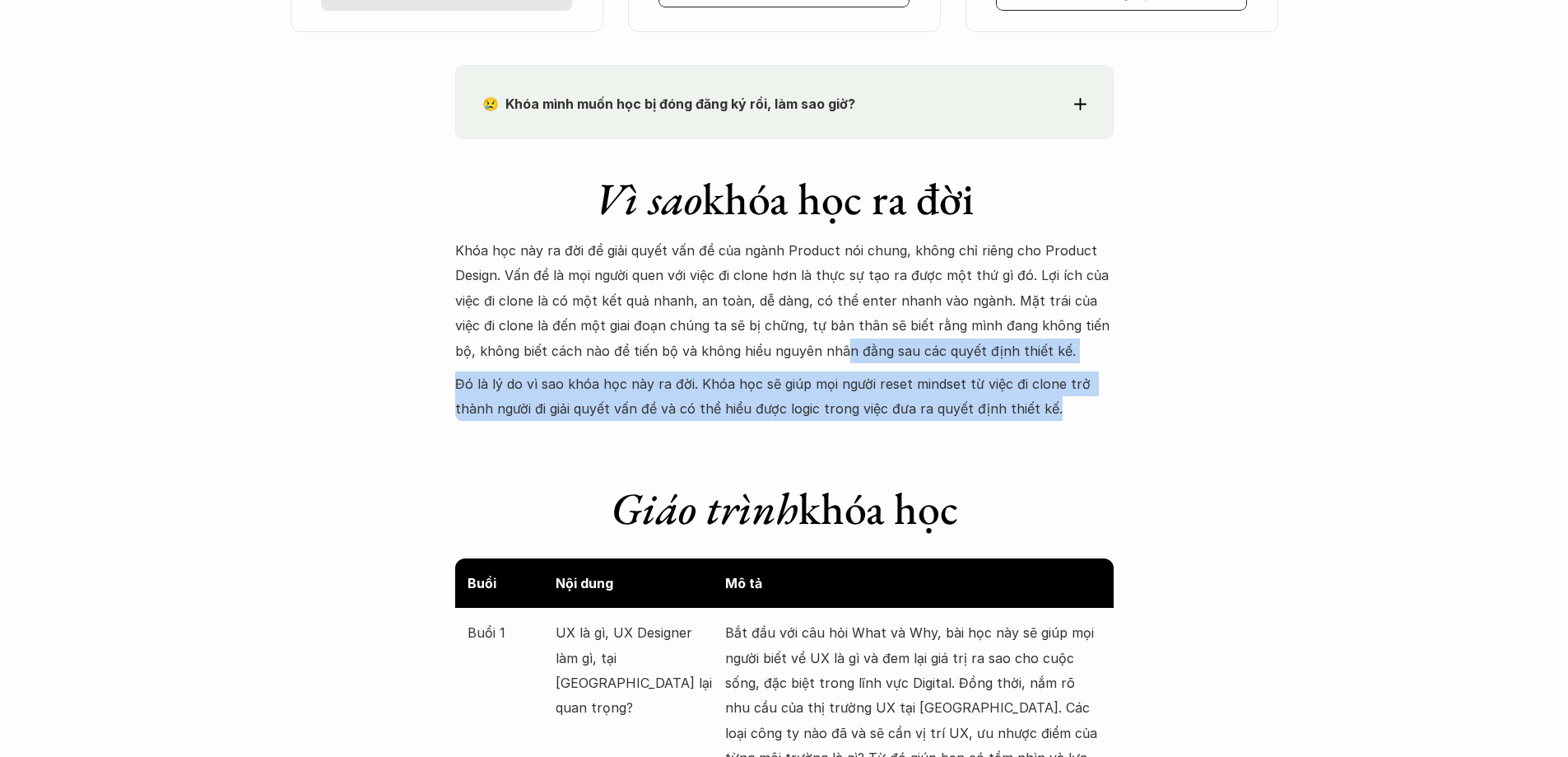
drag, startPoint x: 933, startPoint y: 385, endPoint x: 814, endPoint y: 350, distance: 124.0
click at [814, 350] on div "Khóa học này ra đời để giải quyết vấn đề của ngành Product nói chung, không chỉ…" at bounding box center [784, 330] width 658 height 184
click at [847, 354] on p "Khóa học này ra đời để giải quyết vấn đề của ngành Product nói chung, không chỉ…" at bounding box center [784, 301] width 658 height 125
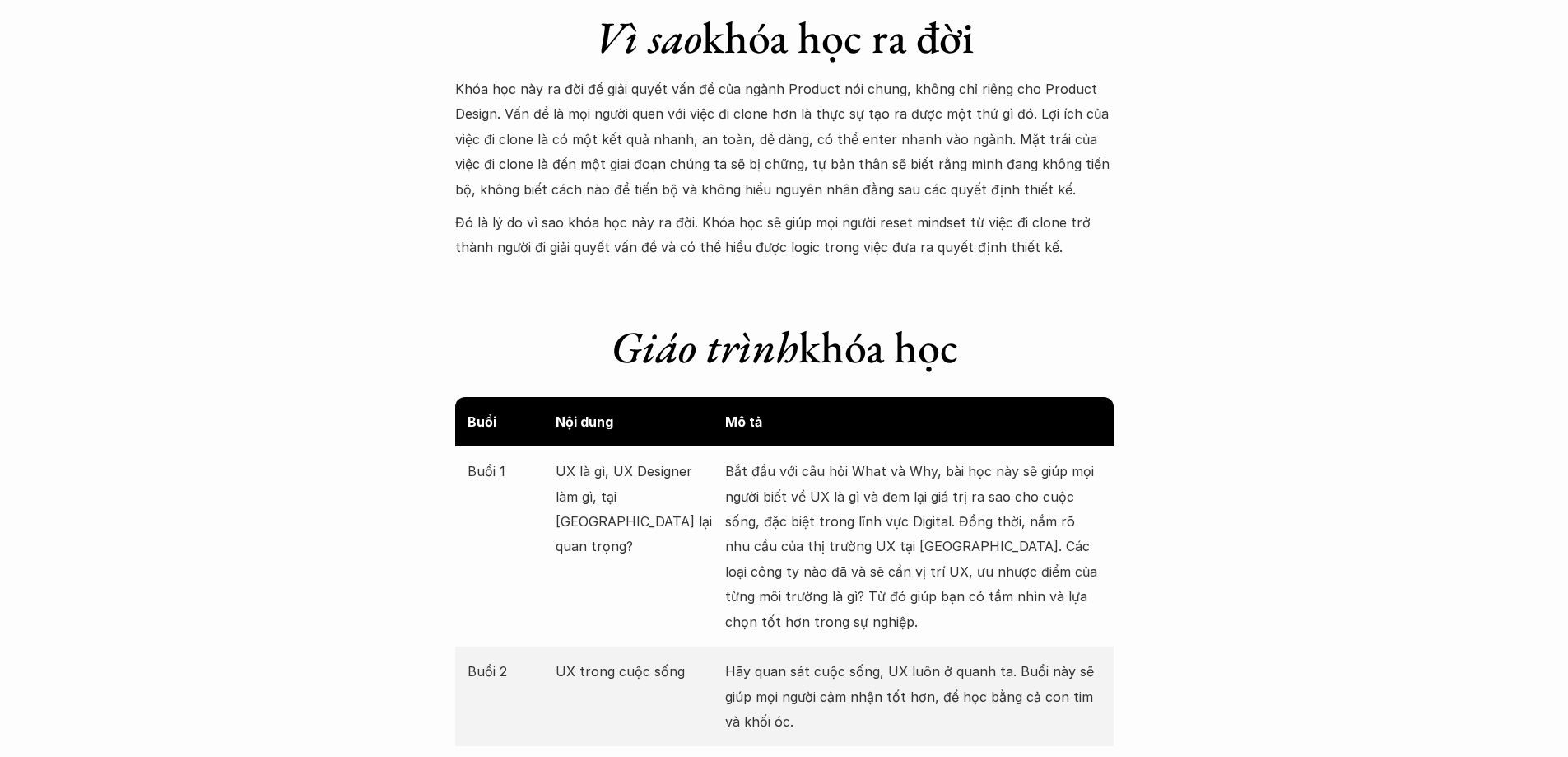
scroll to position [1729, 0]
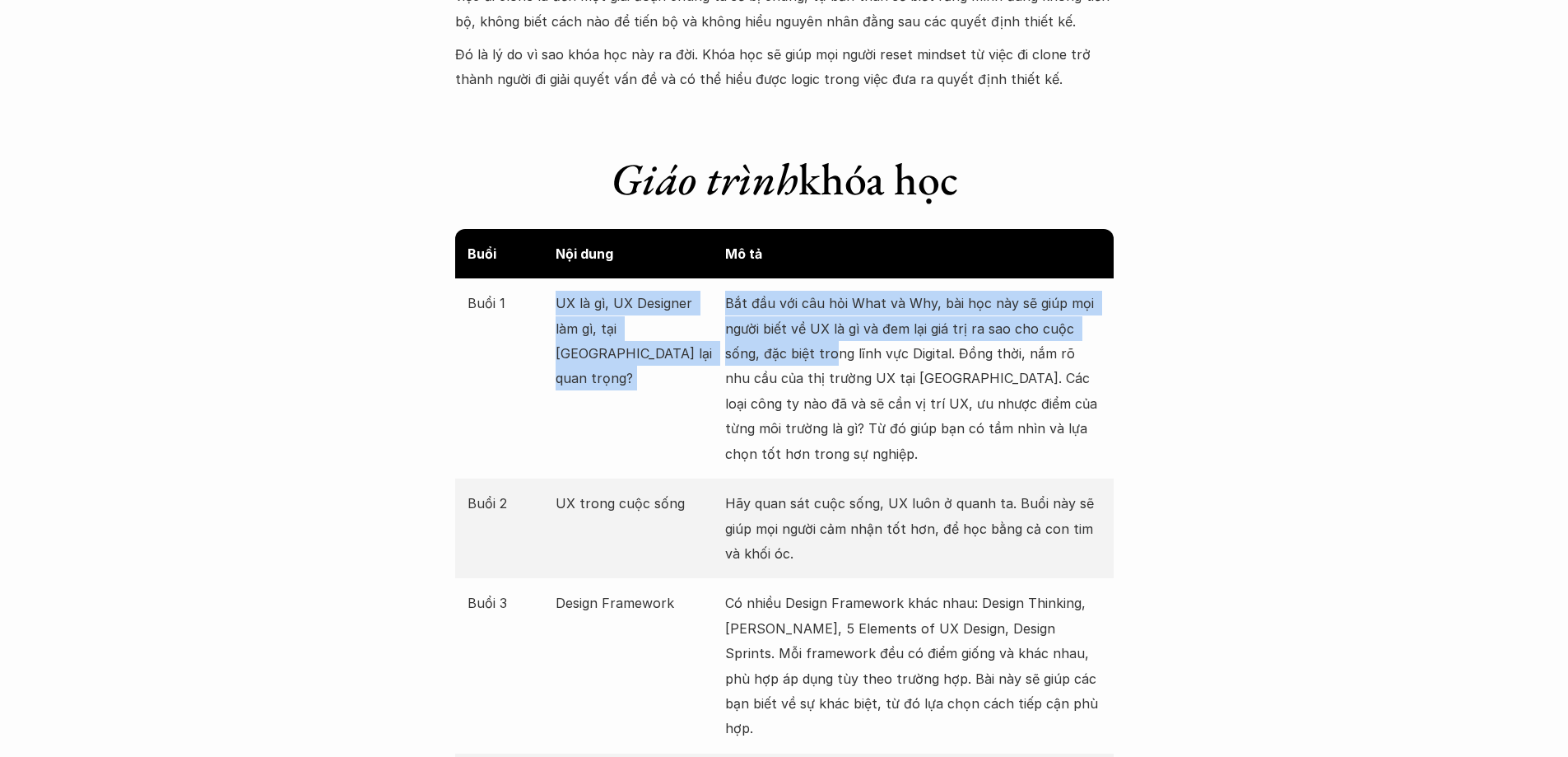
drag, startPoint x: 613, startPoint y: 326, endPoint x: 850, endPoint y: 343, distance: 237.6
click at [848, 343] on div "Buổi 1 UX là gì, UX Designer làm gì, tại [GEOGRAPHIC_DATA] lại quan trọng? Bắt …" at bounding box center [784, 378] width 658 height 200
click at [875, 337] on p "Bắt đầu với câu hỏi What và Why, bài học này sẽ giúp mọi người biết về UX là gì…" at bounding box center [913, 378] width 376 height 175
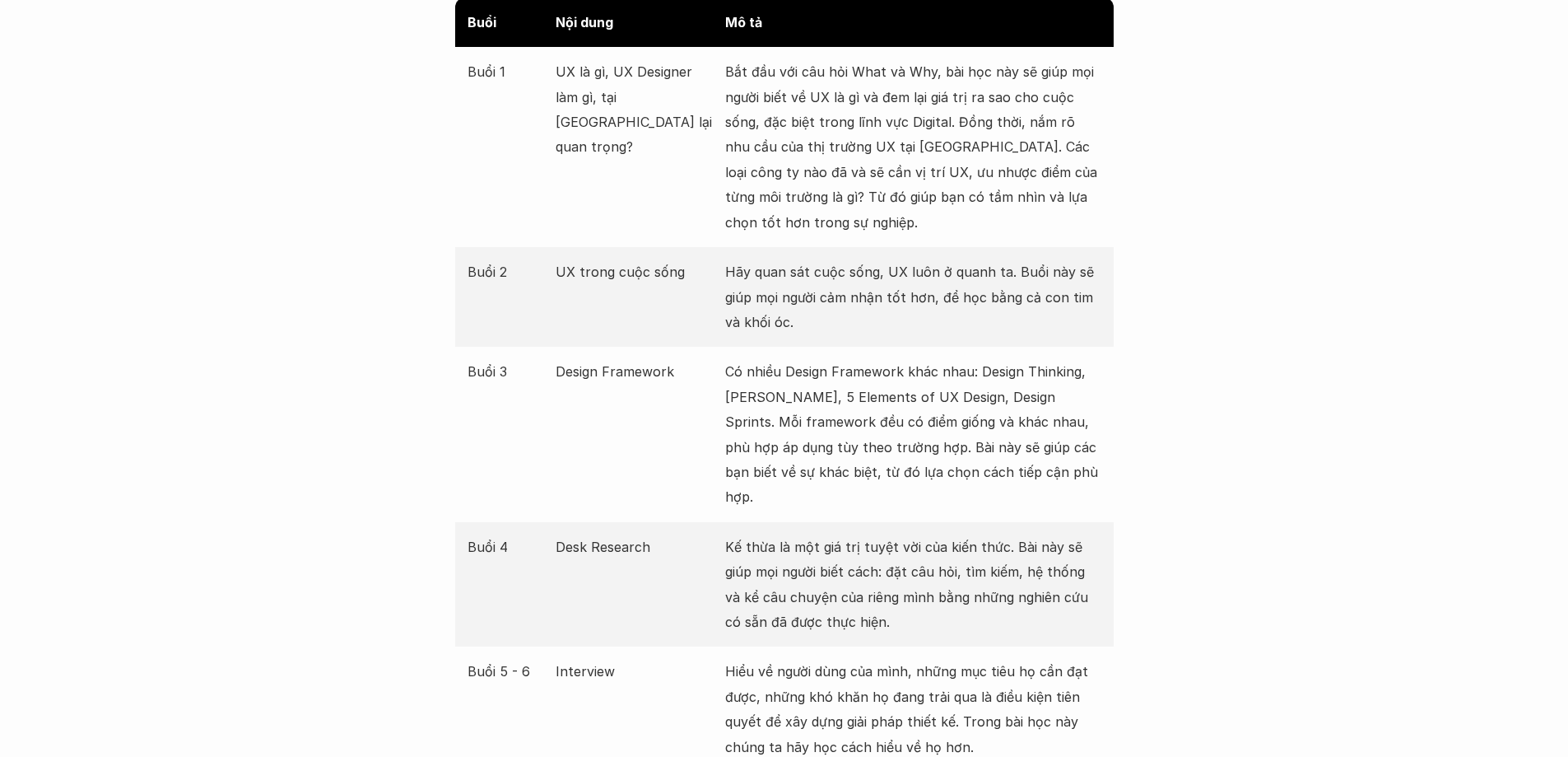
scroll to position [1976, 0]
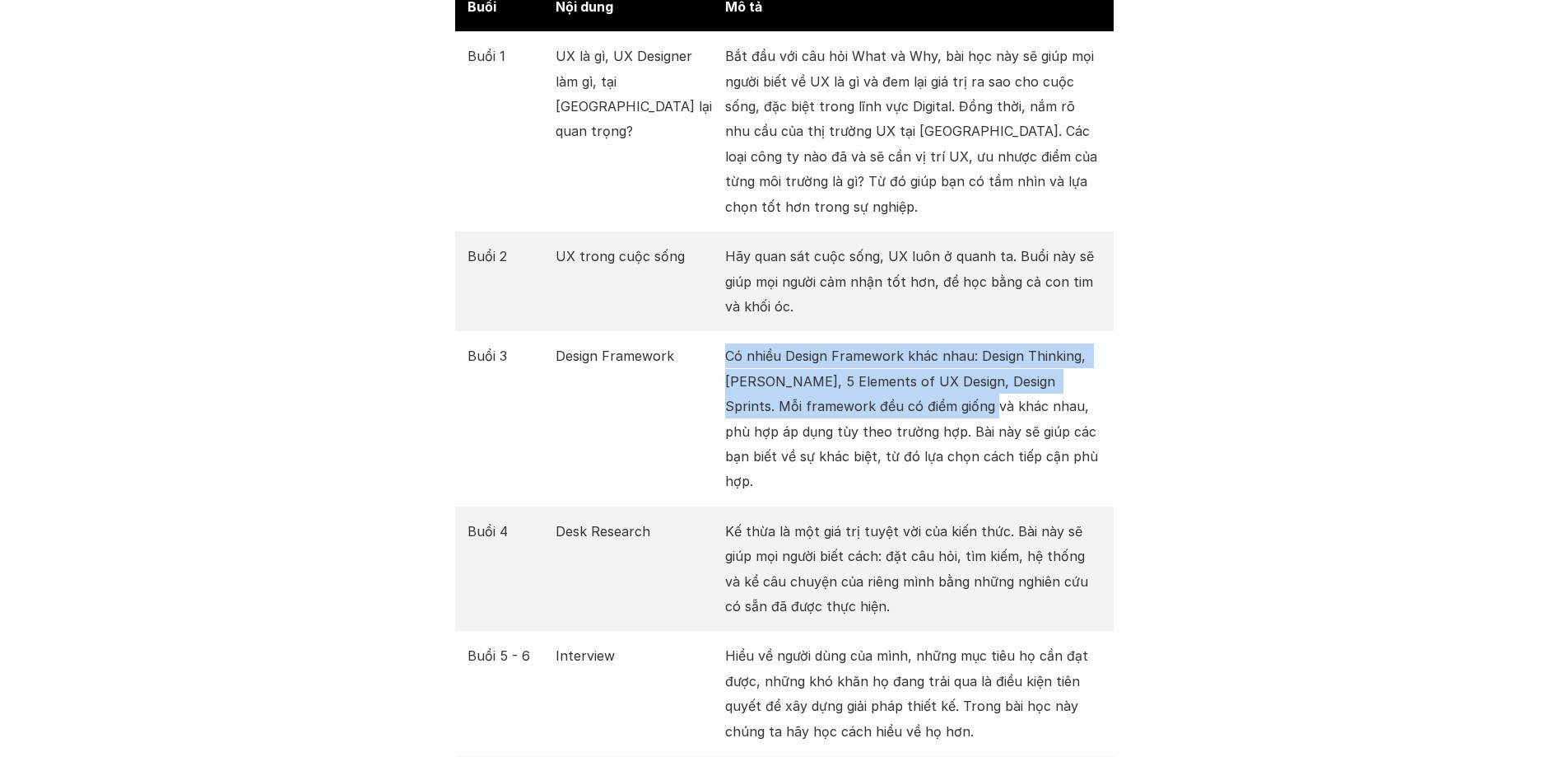
drag, startPoint x: 727, startPoint y: 348, endPoint x: 963, endPoint y: 421, distance: 247.0
click at [961, 418] on p "Có nhiều Design Framework khác nhau: Design Thinking, [PERSON_NAME], 5 Elements…" at bounding box center [913, 418] width 376 height 150
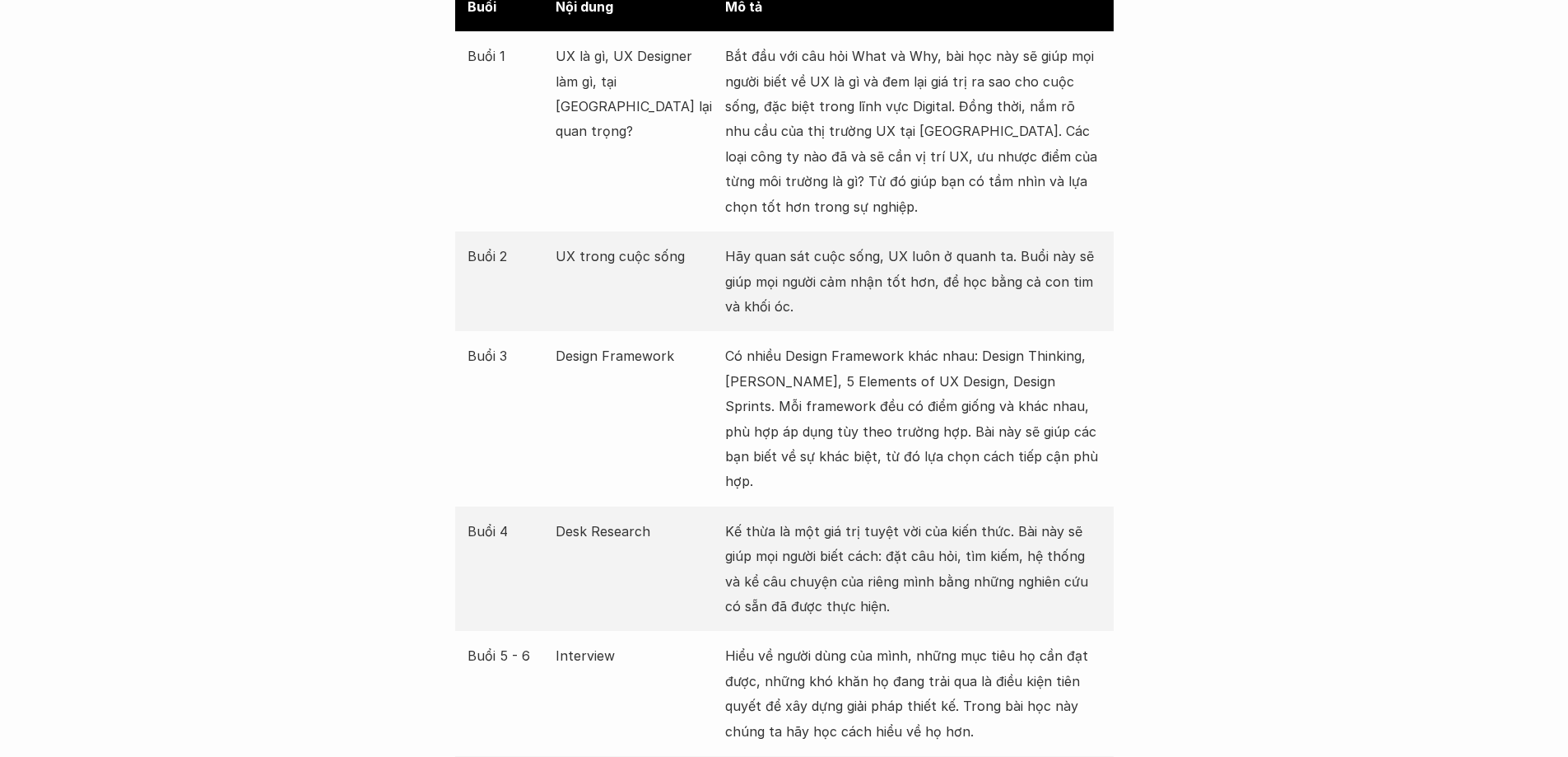
click at [977, 436] on p "Có nhiều Design Framework khác nhau: Design Thinking, [PERSON_NAME], 5 Elements…" at bounding box center [913, 418] width 376 height 150
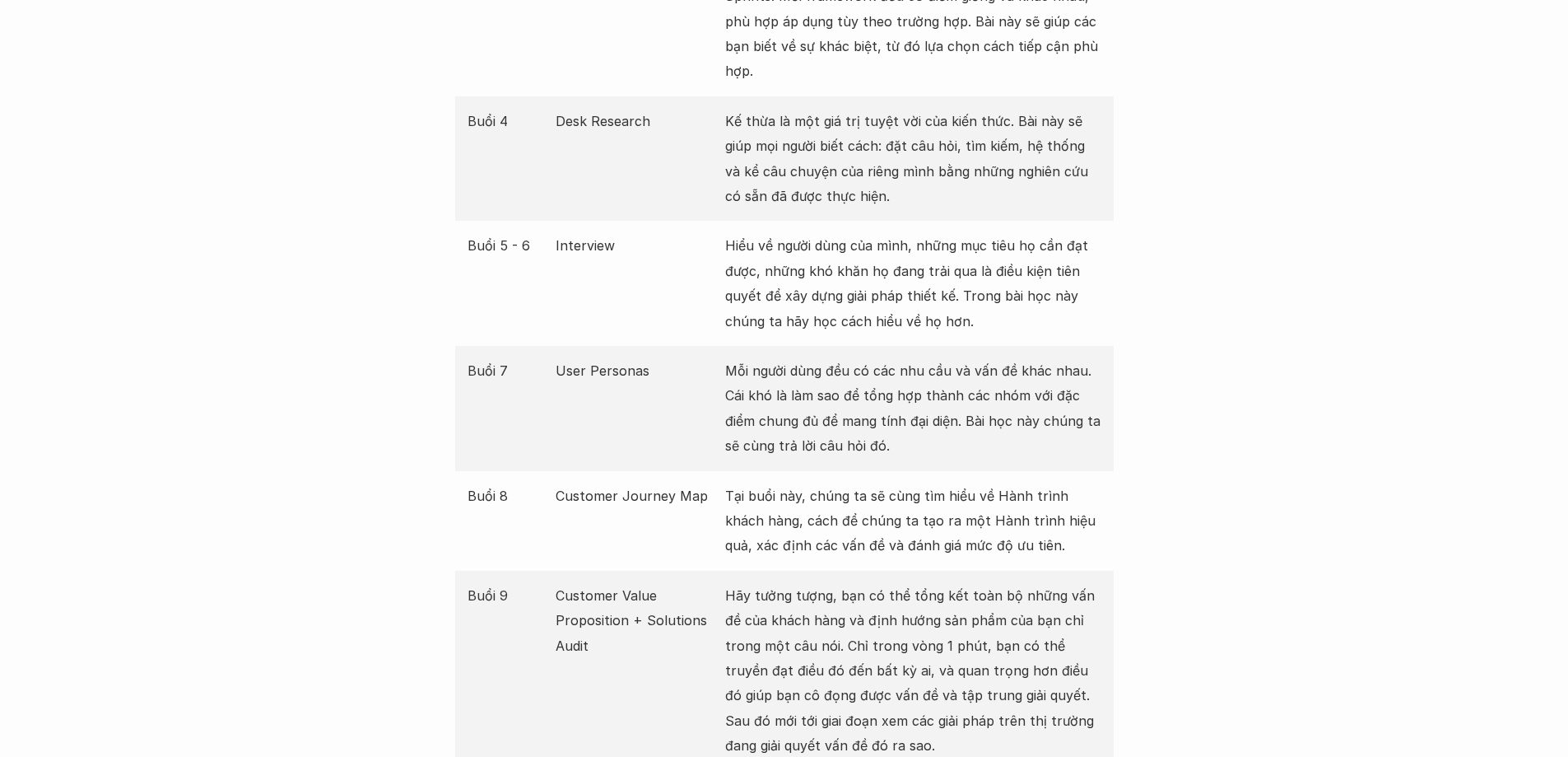
scroll to position [2388, 0]
